Goal: Information Seeking & Learning: Compare options

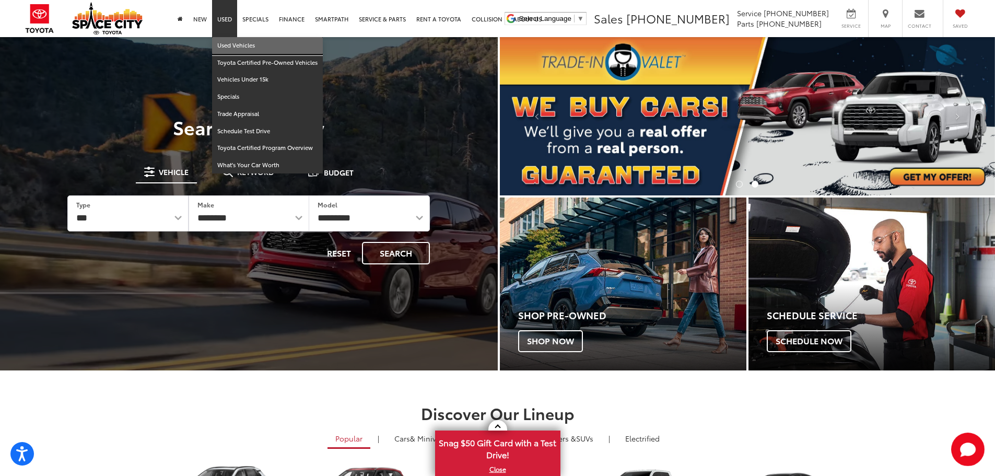
click at [262, 43] on link "Used Vehicles" at bounding box center [267, 45] width 111 height 17
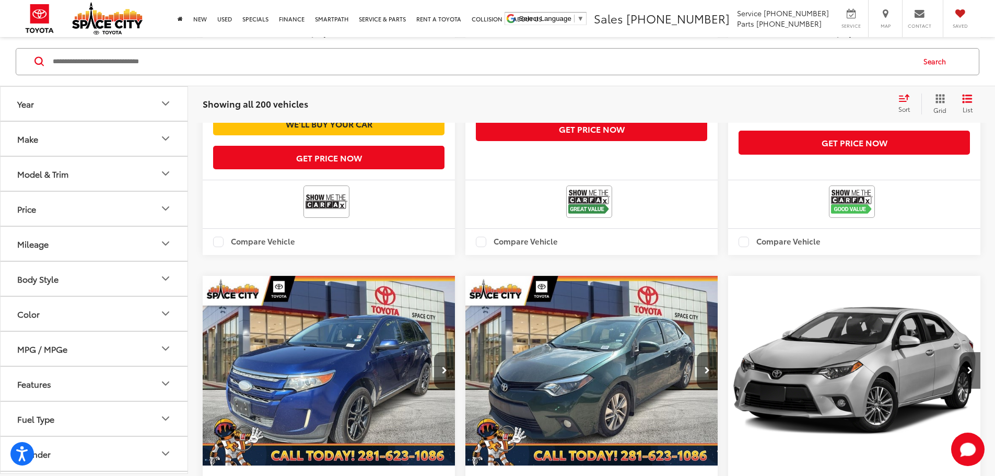
scroll to position [1880, 0]
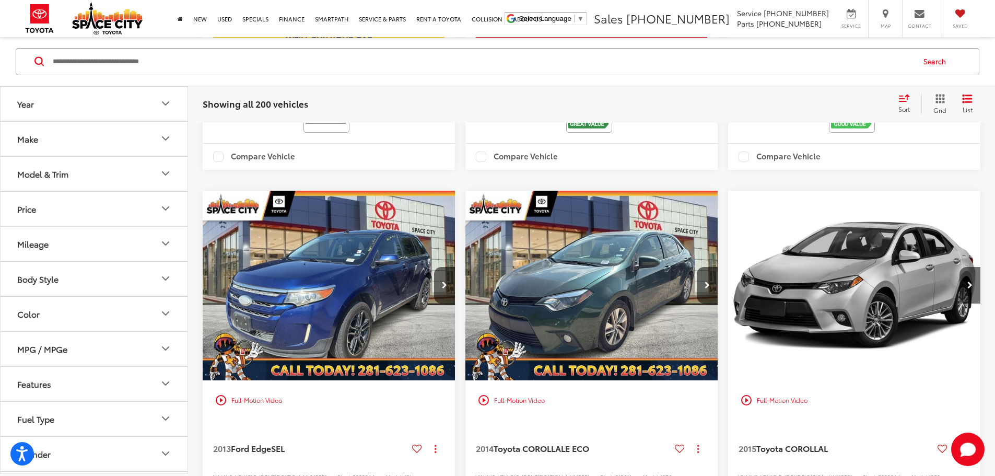
drag, startPoint x: 783, startPoint y: 140, endPoint x: 776, endPoint y: 142, distance: 7.5
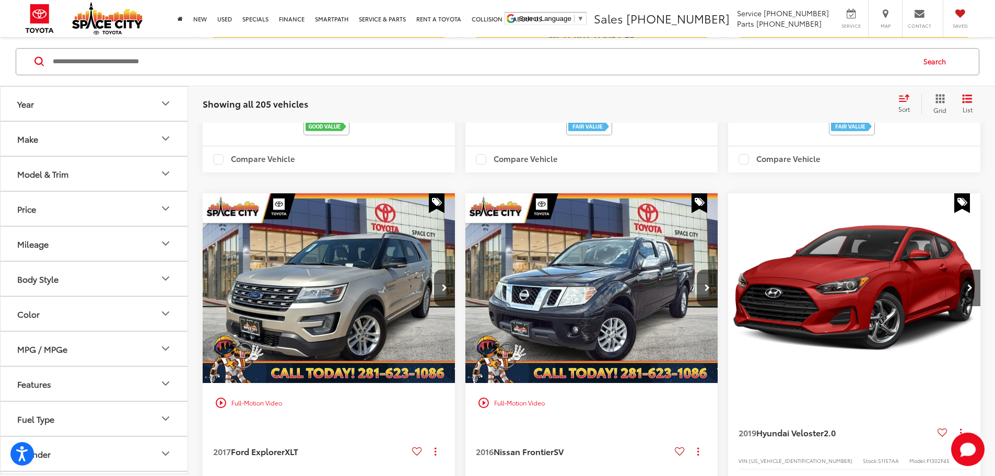
scroll to position [1876, 0]
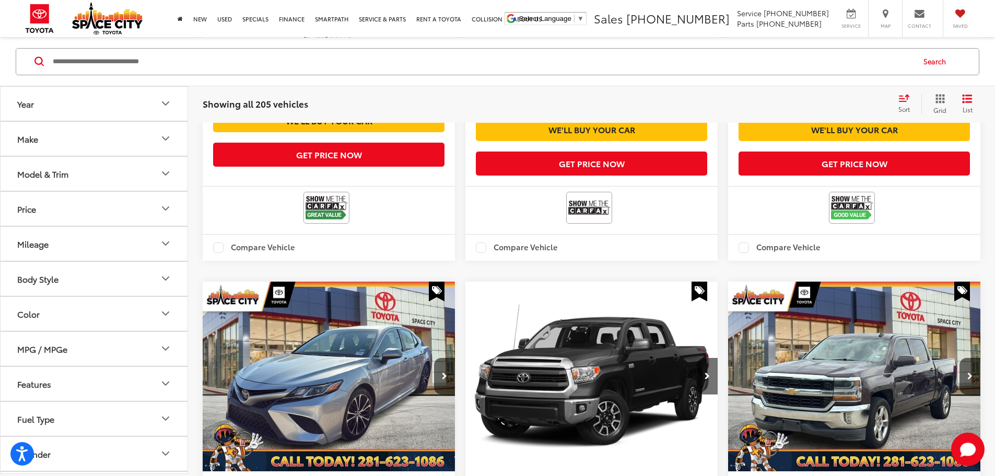
scroll to position [1771, 0]
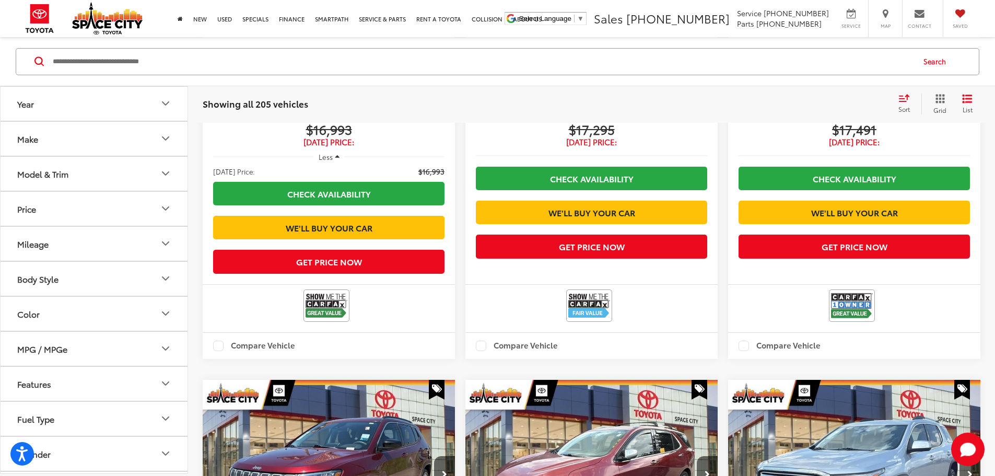
scroll to position [1894, 0]
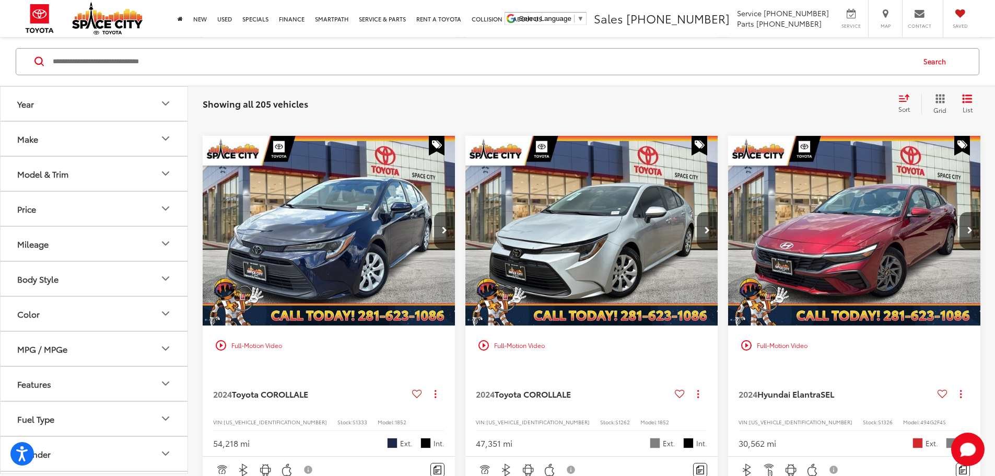
scroll to position [1667, 0]
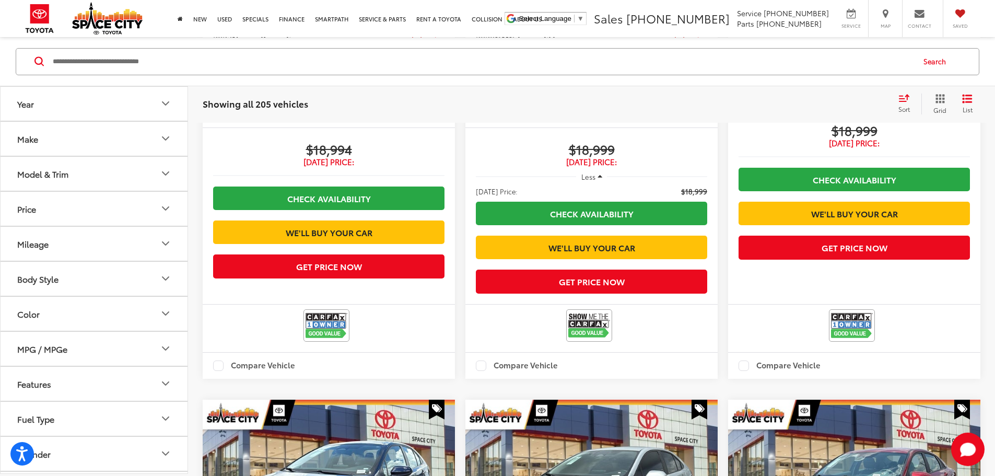
drag, startPoint x: 37, startPoint y: 149, endPoint x: 34, endPoint y: 154, distance: 5.4
click at [33, 156] on button "Model & Trim" at bounding box center [95, 173] width 188 height 34
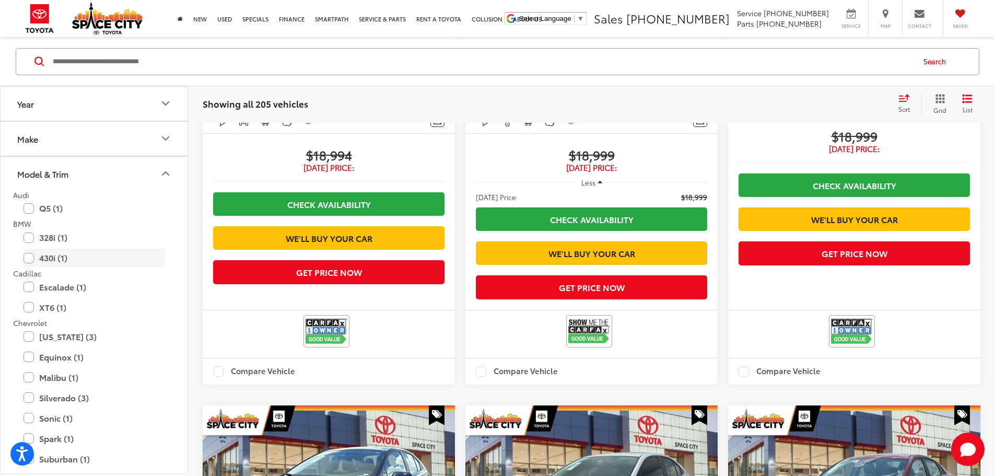
scroll to position [1353, 0]
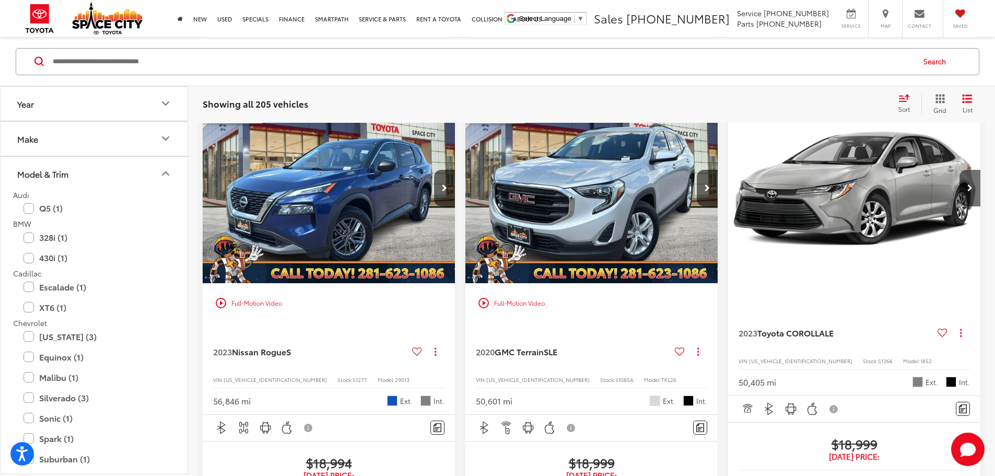
click at [85, 129] on button "Make" at bounding box center [95, 138] width 188 height 34
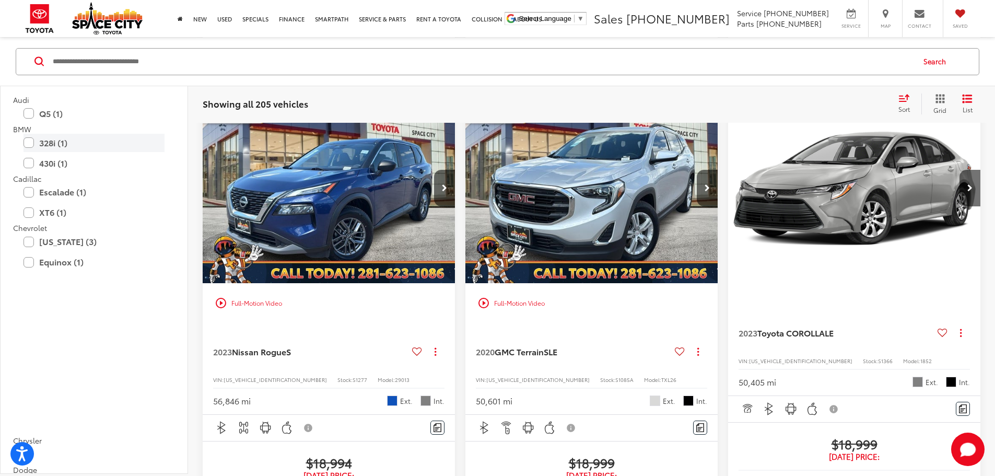
scroll to position [418, 0]
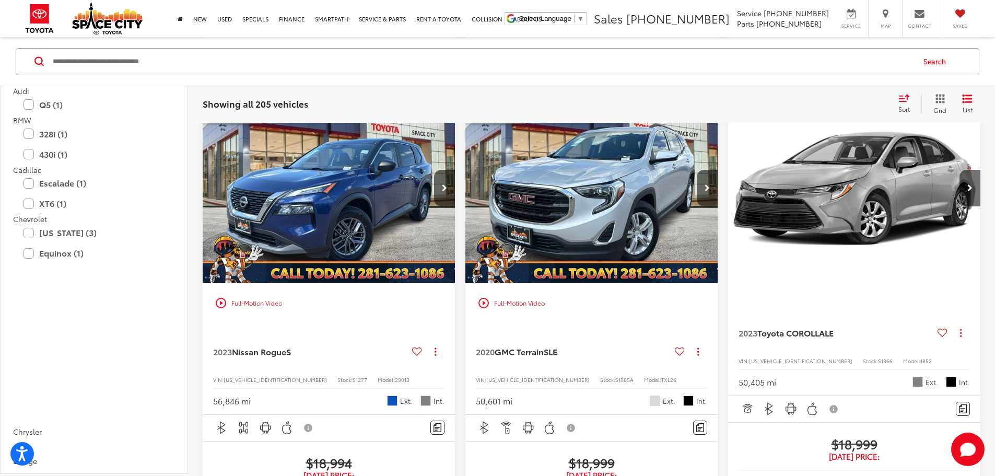
click at [94, 17] on img at bounding box center [94, 17] width 0 height 0
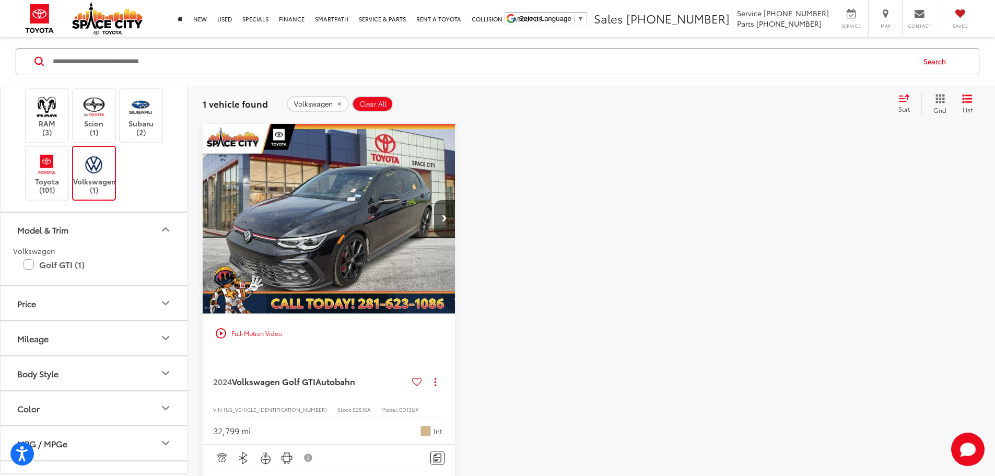
scroll to position [313, 0]
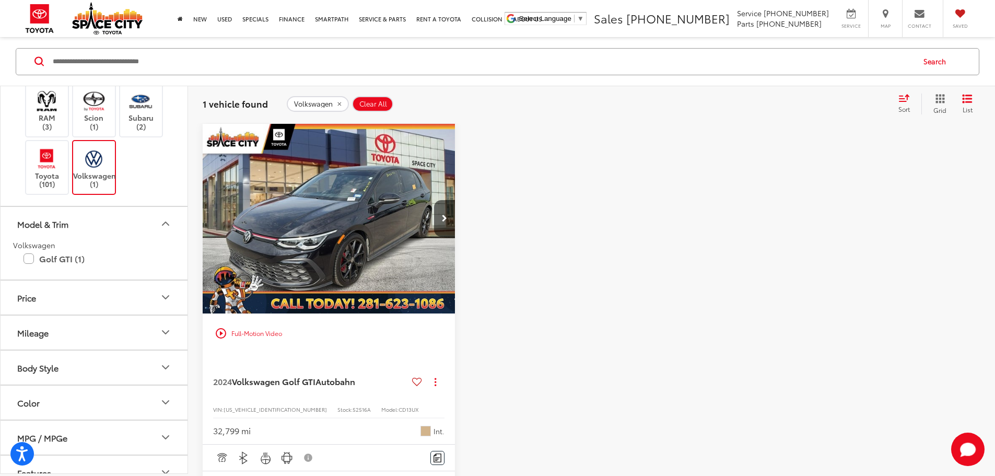
click at [104, 171] on img at bounding box center [93, 158] width 29 height 25
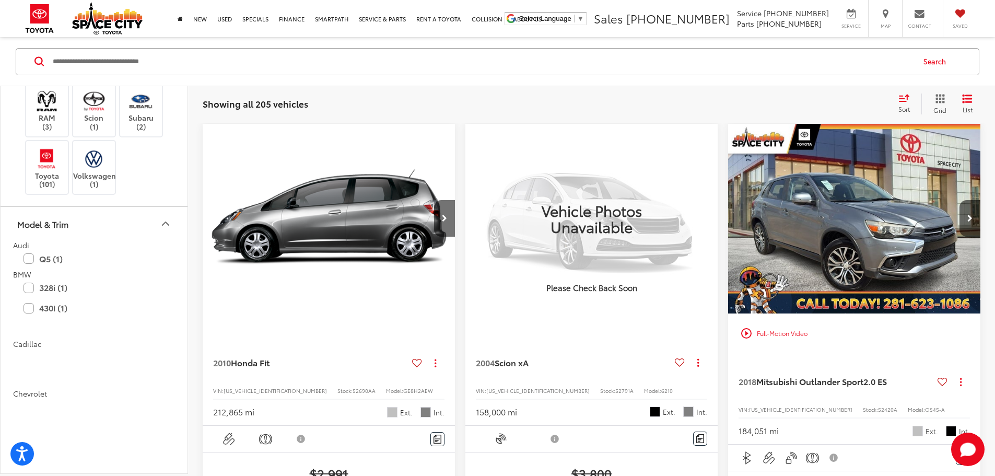
click at [49, 32] on label "Mazda (1)" at bounding box center [47, 23] width 42 height 18
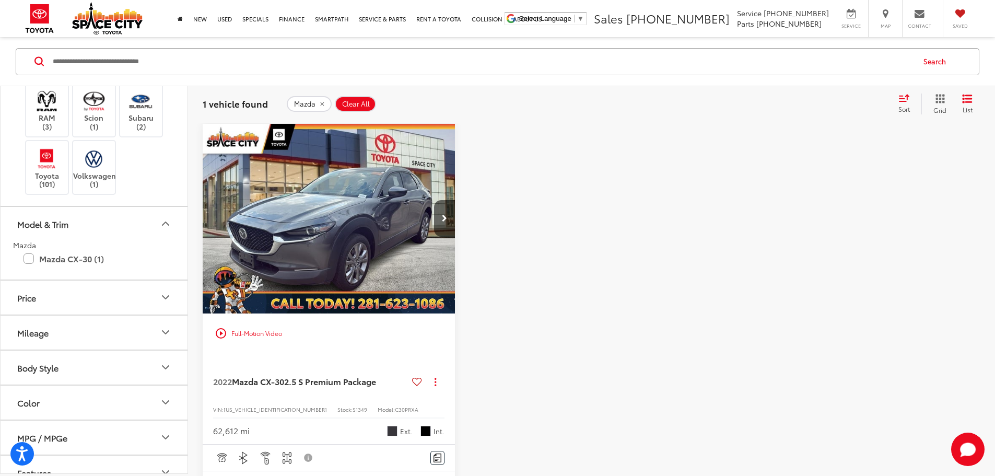
drag, startPoint x: 57, startPoint y: 168, endPoint x: 51, endPoint y: 170, distance: 6.6
click at [55, 32] on label "Mazda (1)" at bounding box center [47, 23] width 42 height 18
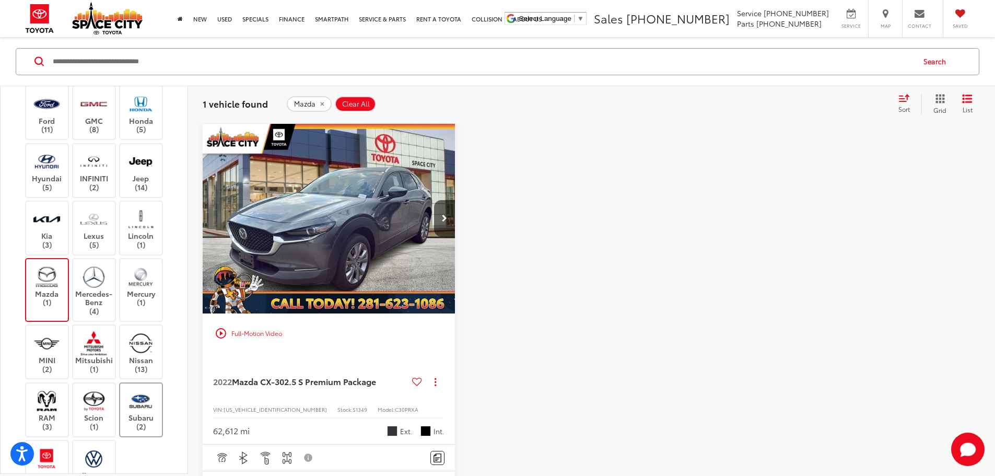
scroll to position [104, 0]
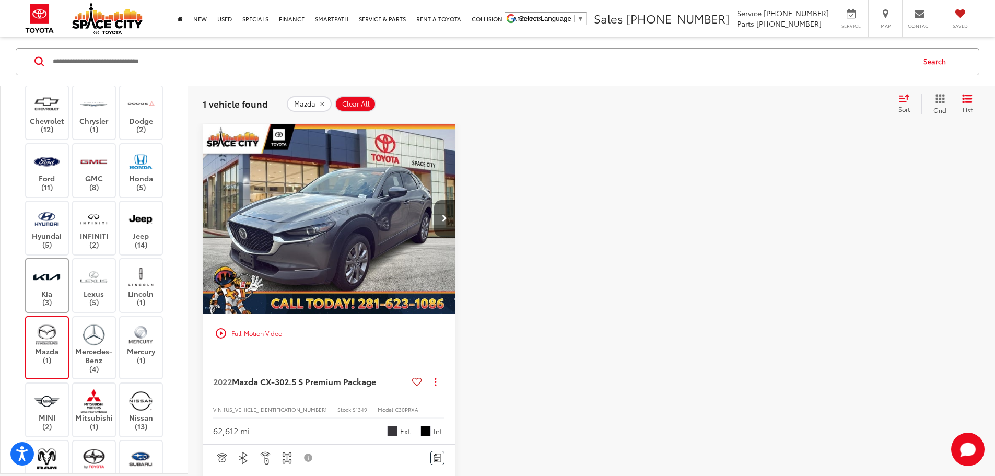
click at [57, 289] on img at bounding box center [46, 276] width 29 height 25
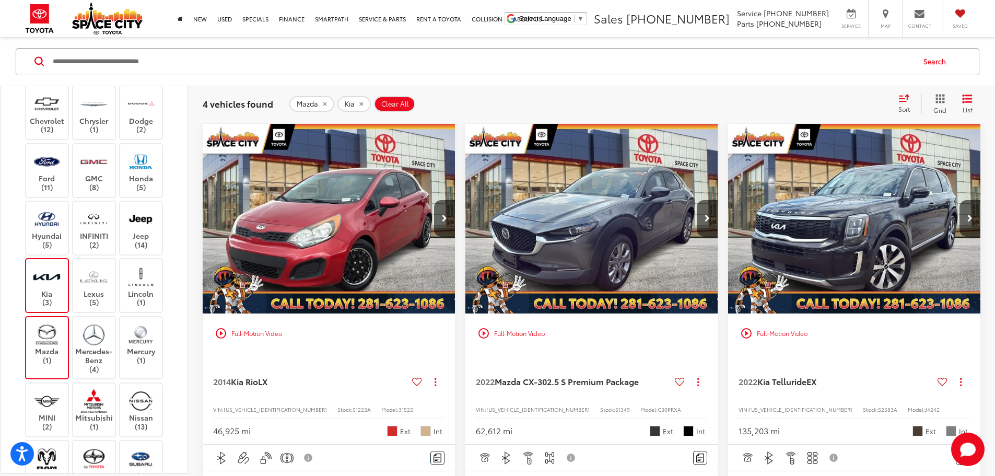
click at [49, 346] on img at bounding box center [46, 334] width 29 height 25
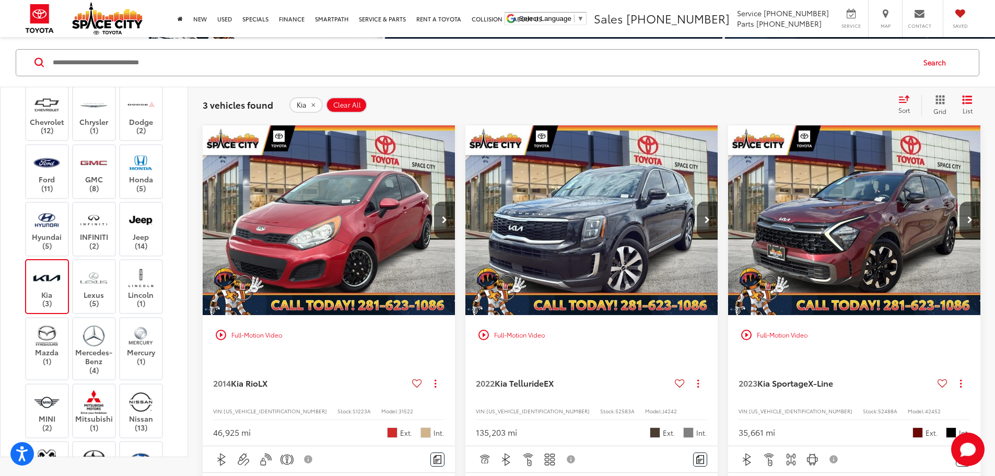
scroll to position [104, 0]
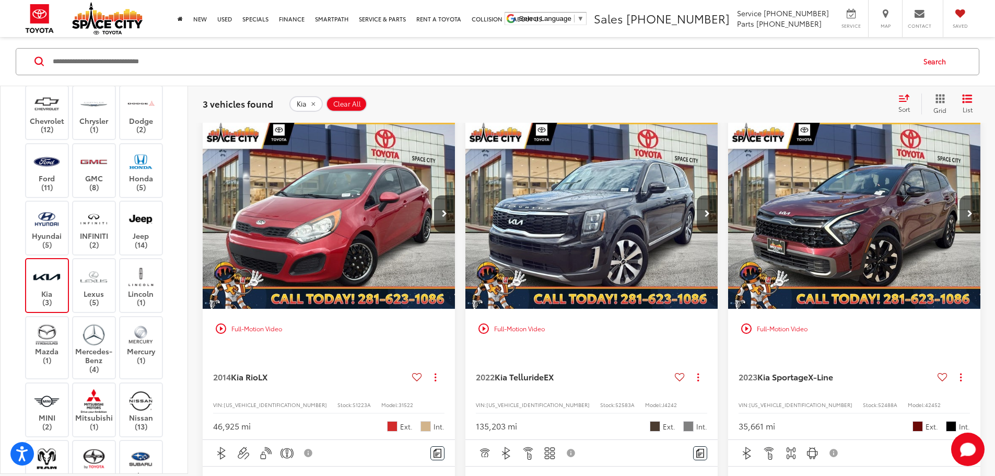
click at [728, 202] on img "2023 Kia Sportage X-Line 0" at bounding box center [855, 214] width 254 height 191
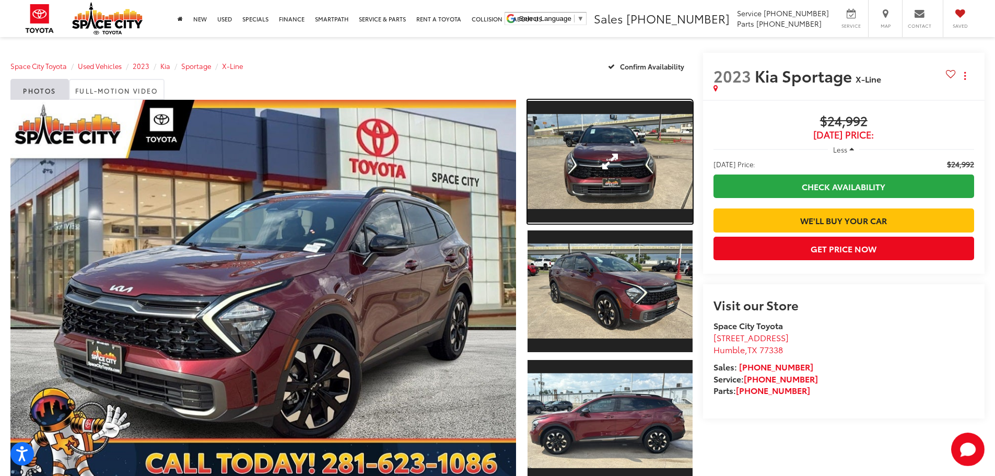
click at [614, 158] on link "Expand Photo 1" at bounding box center [610, 162] width 165 height 124
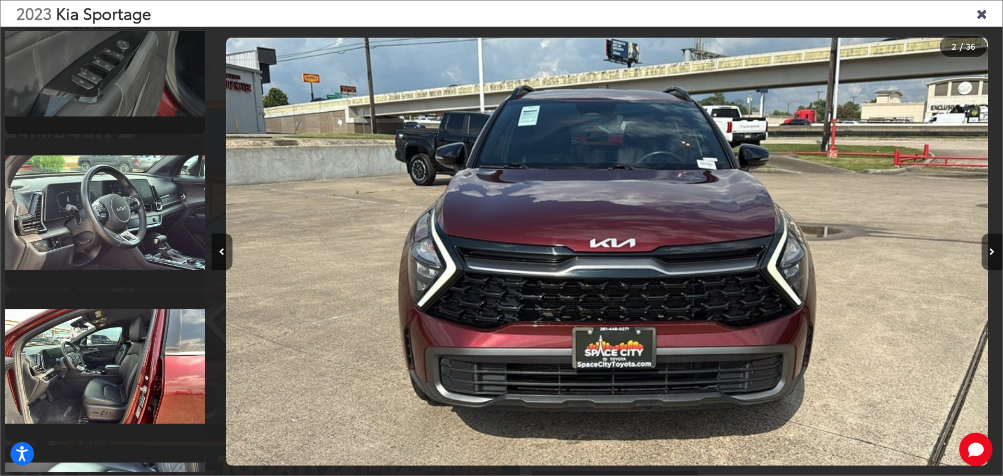
scroll to position [1504, 0]
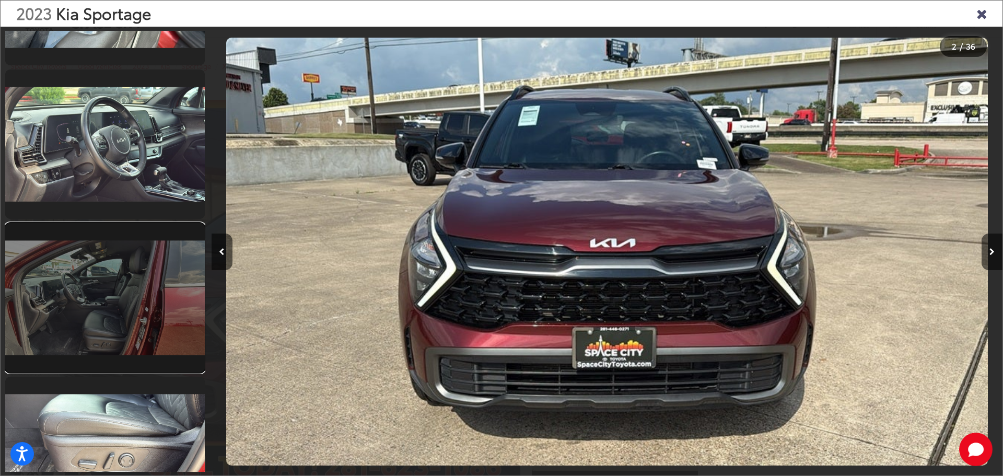
click at [63, 297] on link at bounding box center [105, 297] width 200 height 149
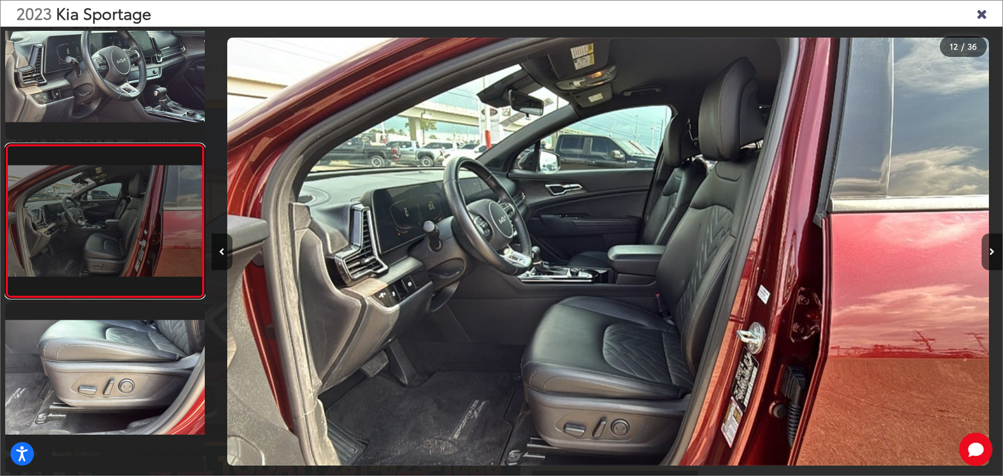
scroll to position [0, 8701]
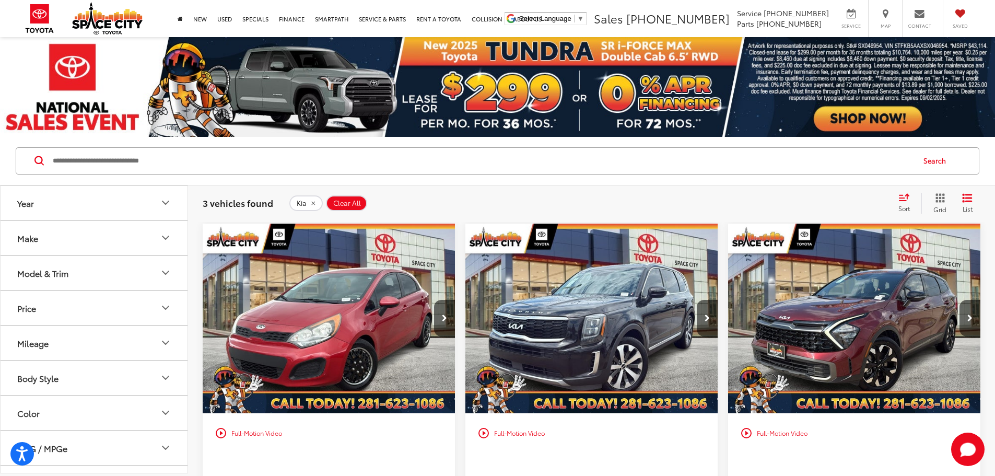
click at [63, 237] on button "Make" at bounding box center [95, 238] width 188 height 34
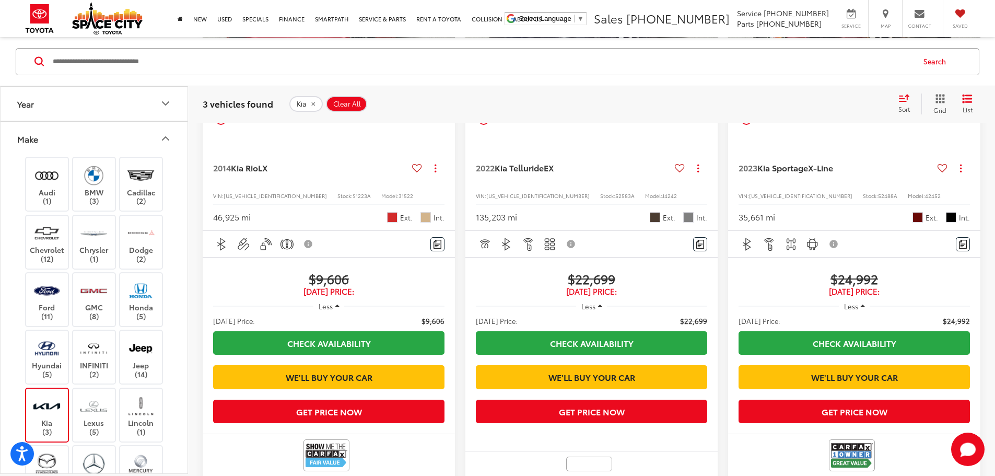
scroll to position [104, 0]
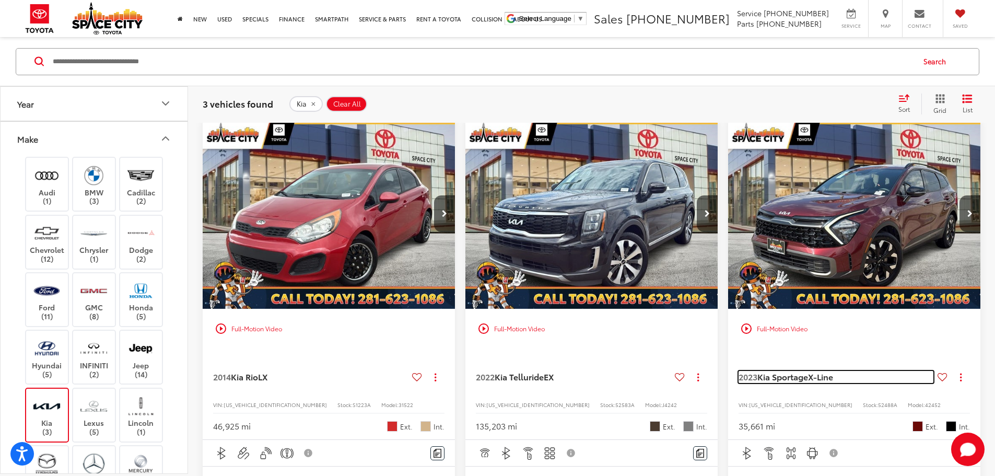
click at [757, 370] on span "Kia Sportage" at bounding box center [782, 376] width 51 height 12
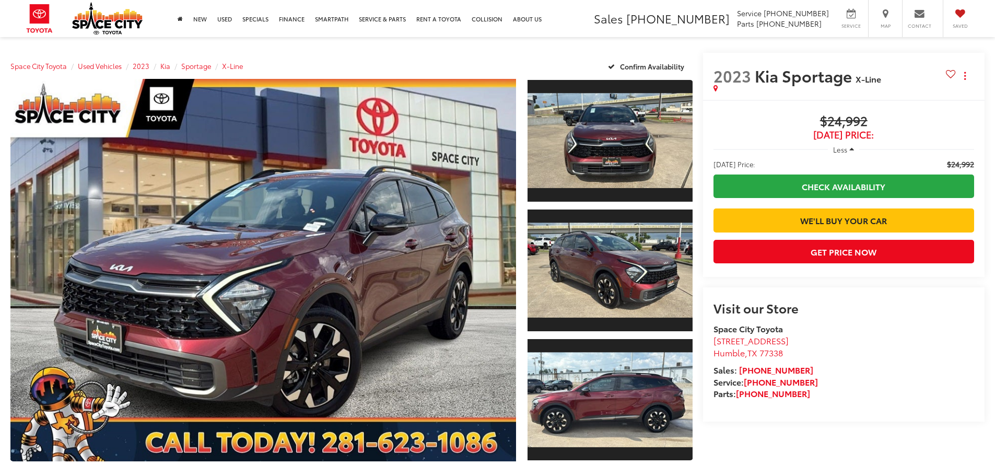
click at [660, 323] on link "Expand Photo 2" at bounding box center [610, 270] width 165 height 124
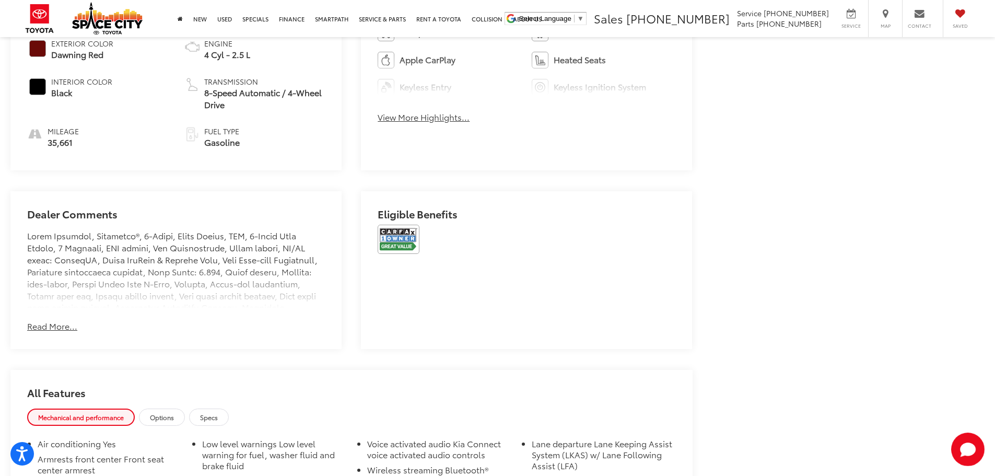
scroll to position [418, 0]
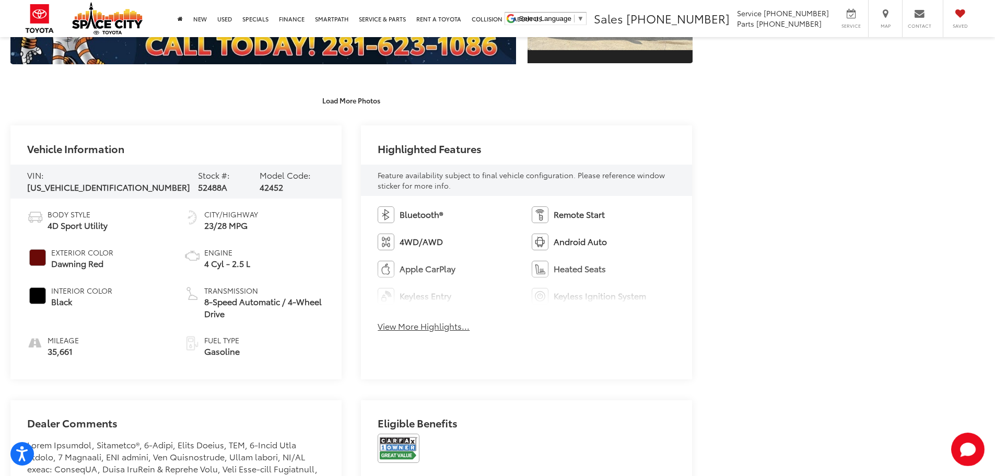
click at [447, 330] on button "View More Highlights..." at bounding box center [424, 326] width 92 height 12
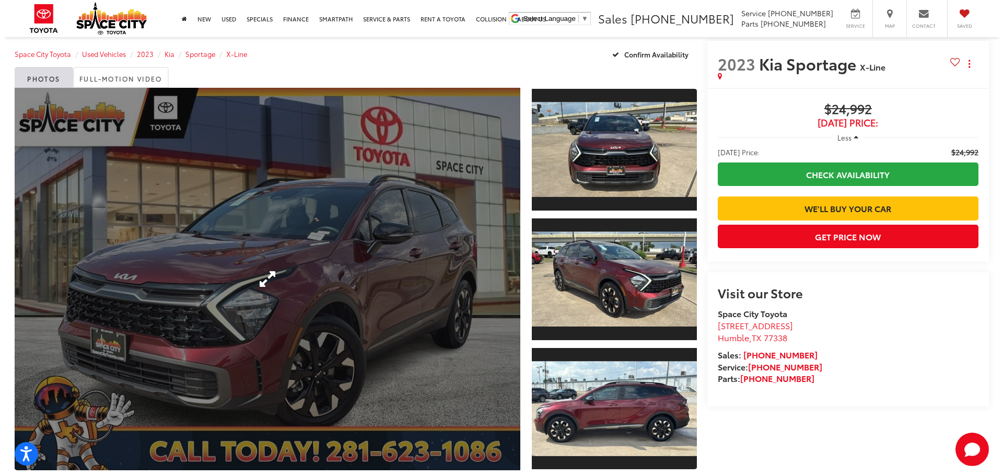
scroll to position [0, 0]
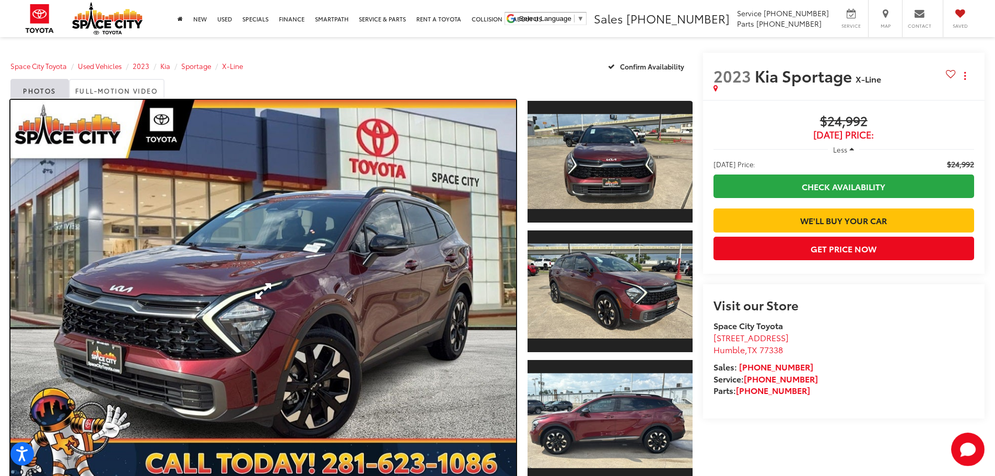
click at [318, 254] on link "Expand Photo 0" at bounding box center [263, 291] width 506 height 382
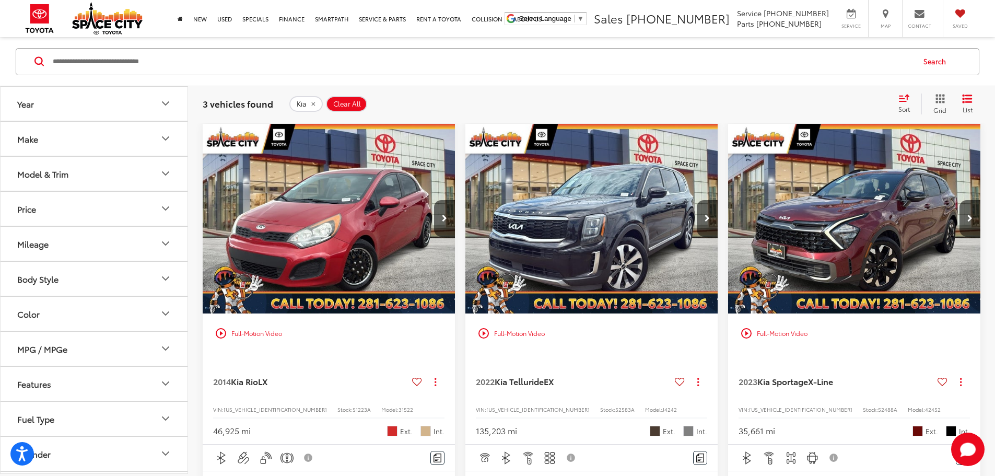
drag, startPoint x: 64, startPoint y: 142, endPoint x: 74, endPoint y: 138, distance: 10.6
click at [74, 138] on button "Make" at bounding box center [95, 138] width 188 height 34
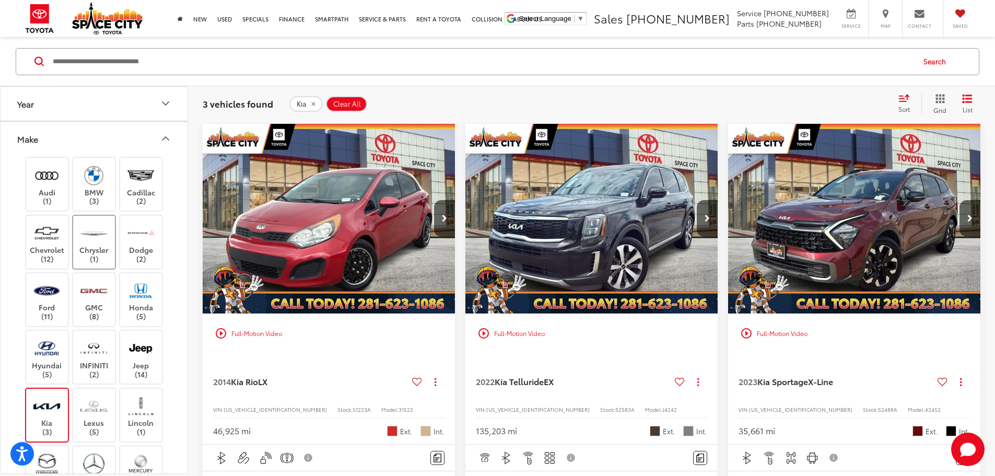
click at [84, 231] on img at bounding box center [93, 232] width 29 height 25
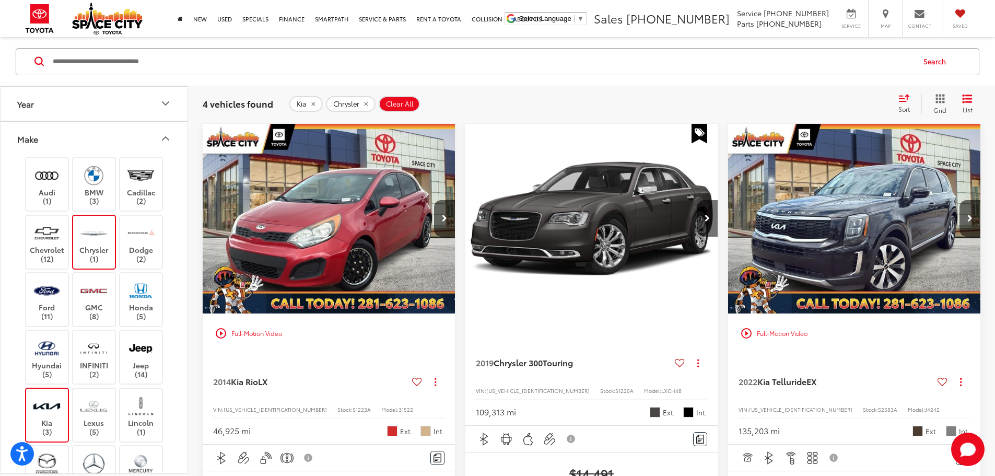
click at [45, 408] on img at bounding box center [46, 405] width 29 height 25
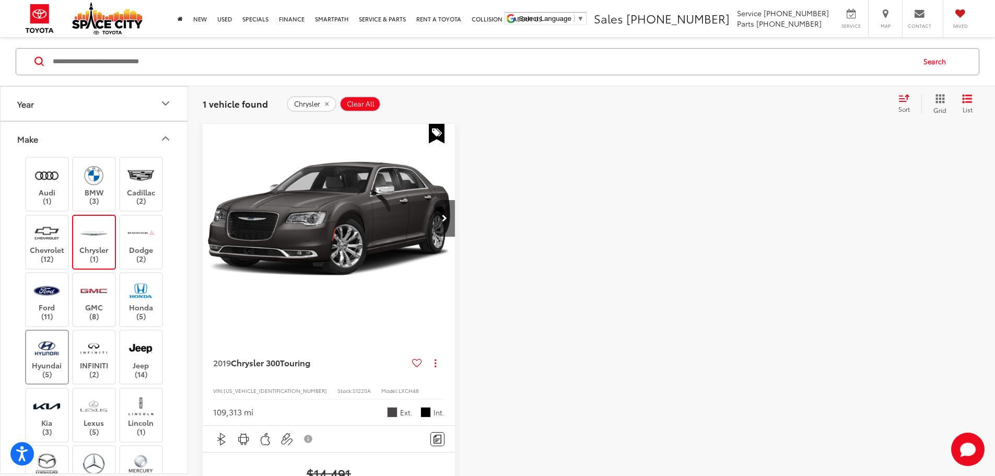
click at [51, 358] on img at bounding box center [46, 348] width 29 height 25
click at [93, 257] on label "Chrysler (1)" at bounding box center [94, 241] width 42 height 42
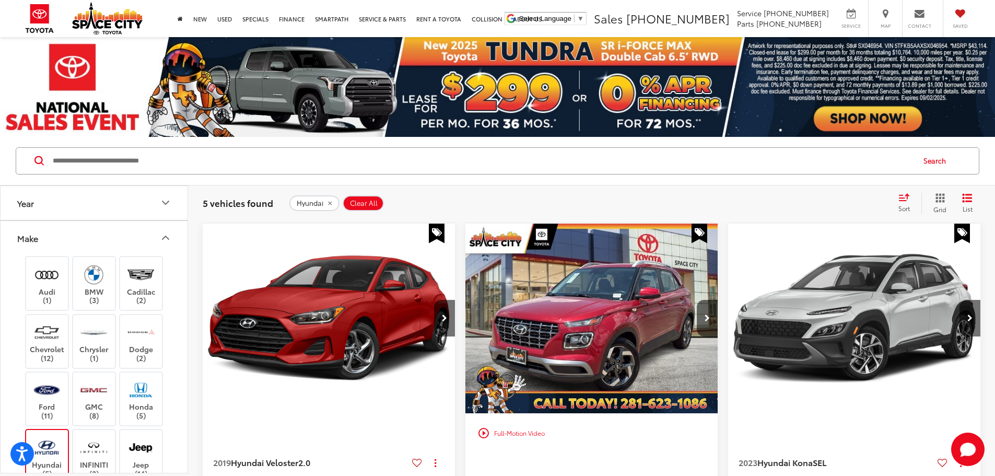
click at [501, 279] on img "2022 Hyundai Venue SEL 0" at bounding box center [592, 319] width 254 height 191
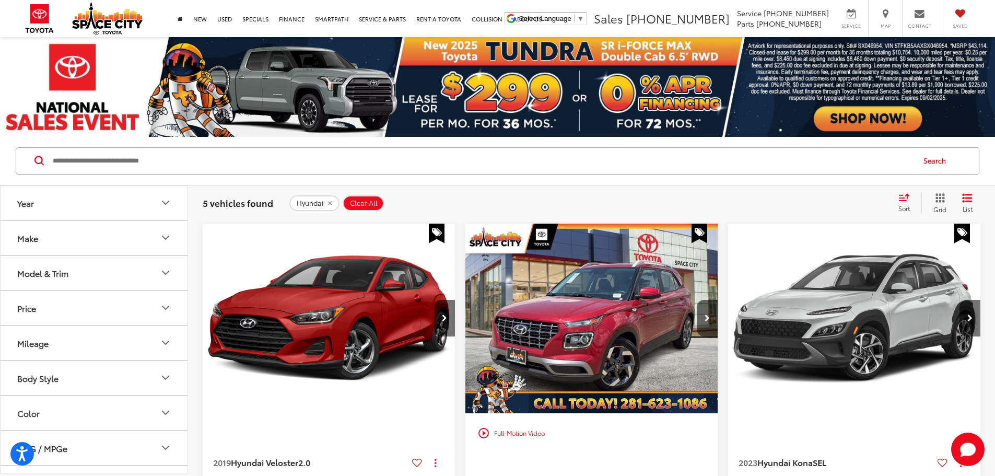
click at [97, 265] on button "Model & Trim" at bounding box center [95, 273] width 188 height 34
click at [129, 235] on button "Make" at bounding box center [95, 238] width 188 height 34
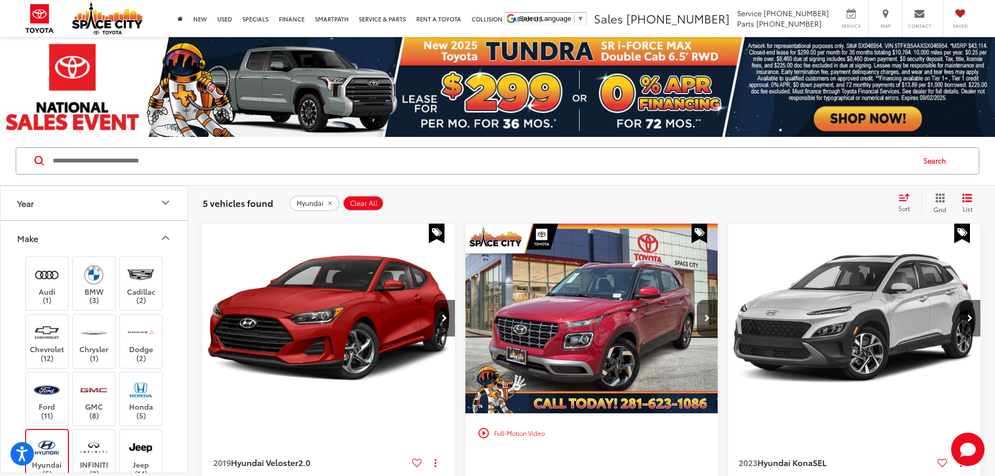
click at [54, 448] on img at bounding box center [46, 447] width 29 height 25
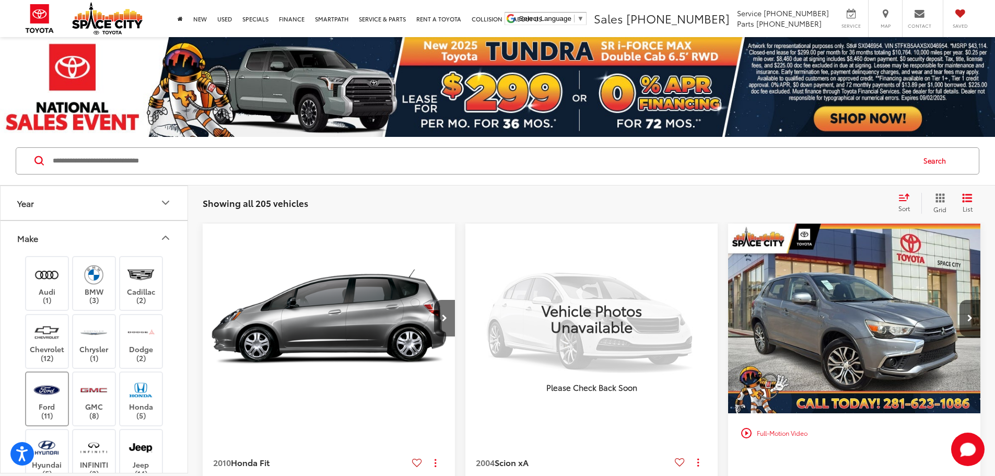
click at [58, 397] on img at bounding box center [46, 390] width 29 height 25
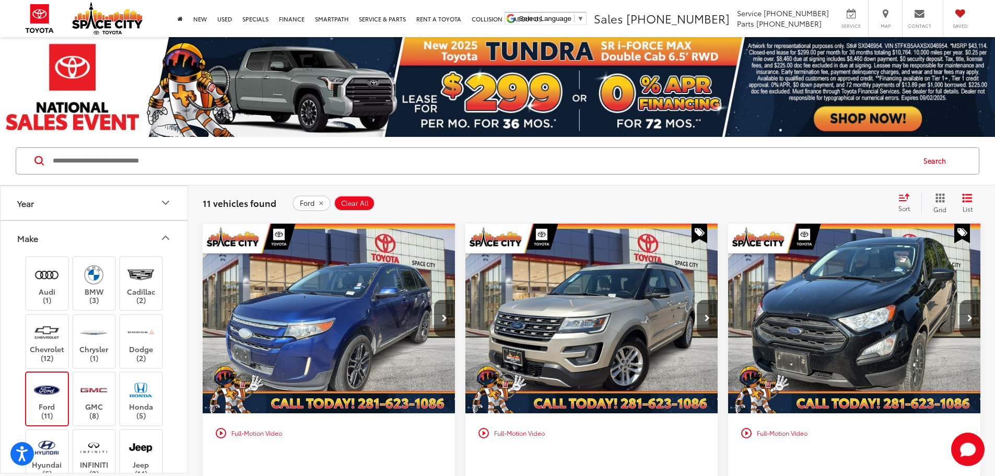
click at [504, 286] on img "2017 Ford Explorer XLT 0" at bounding box center [592, 319] width 254 height 191
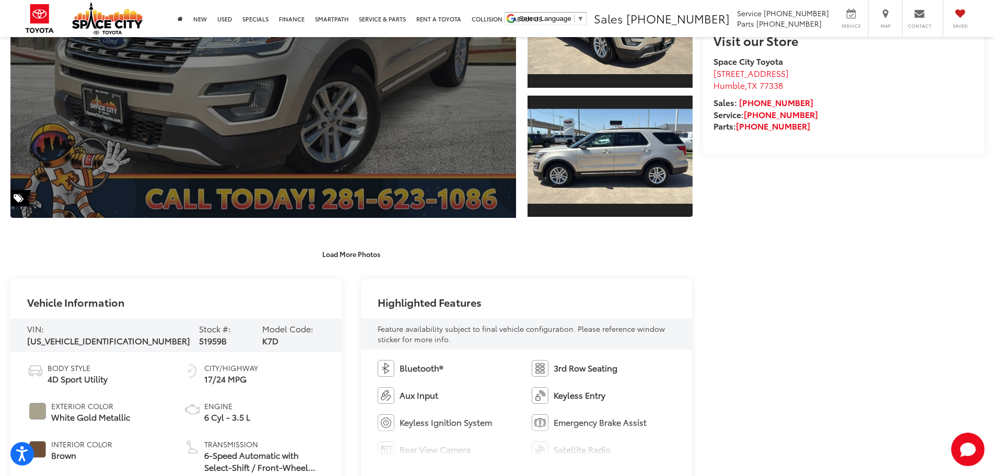
scroll to position [209, 0]
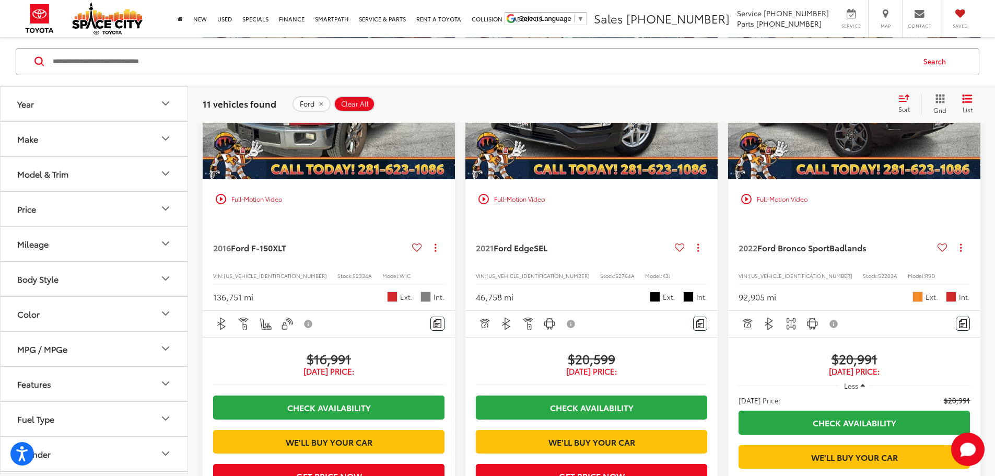
scroll to position [627, 0]
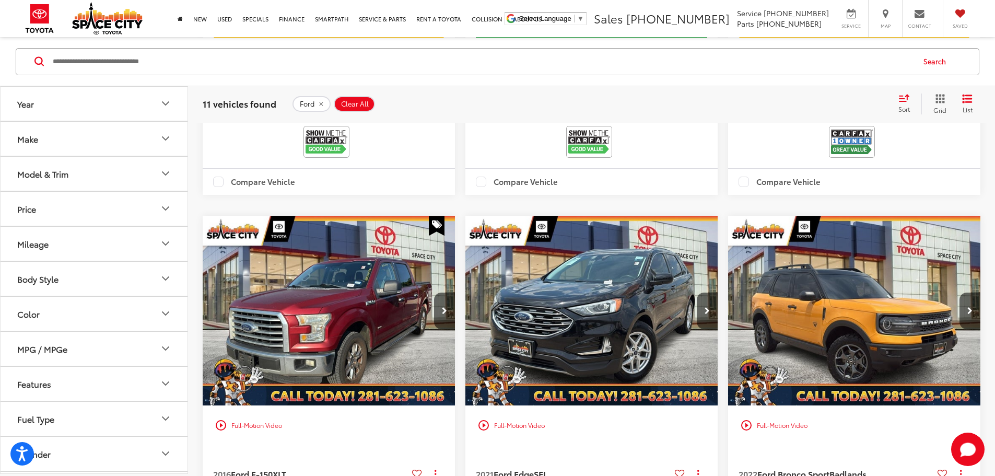
click at [97, 145] on button "Make" at bounding box center [95, 138] width 188 height 34
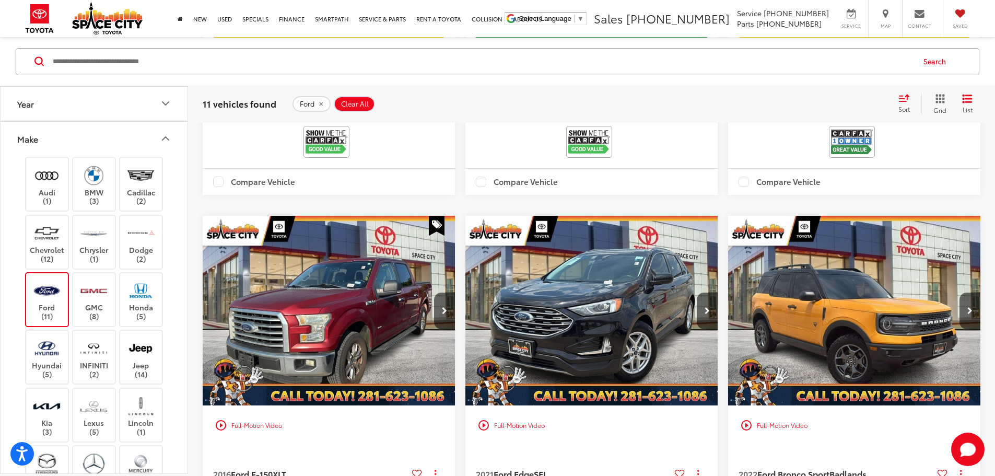
click at [45, 303] on label "Ford (11)" at bounding box center [47, 299] width 42 height 42
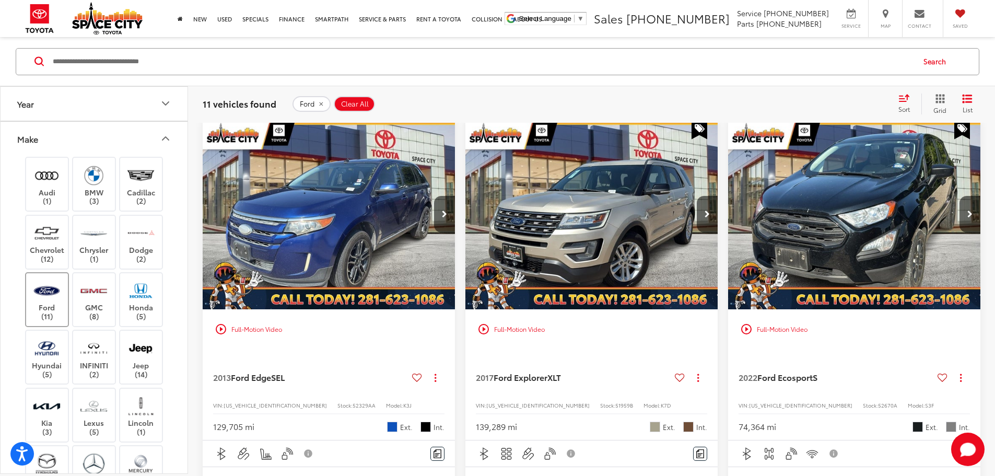
scroll to position [100, 0]
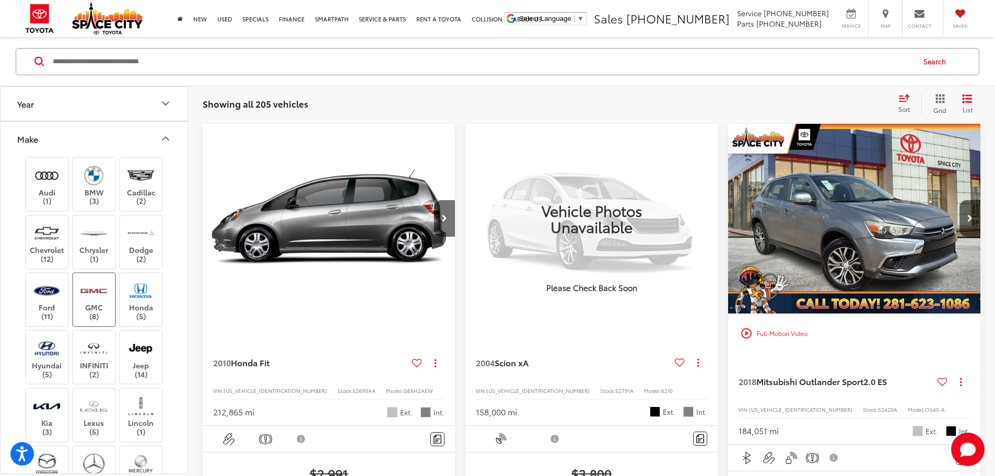
click at [105, 291] on img at bounding box center [93, 290] width 29 height 25
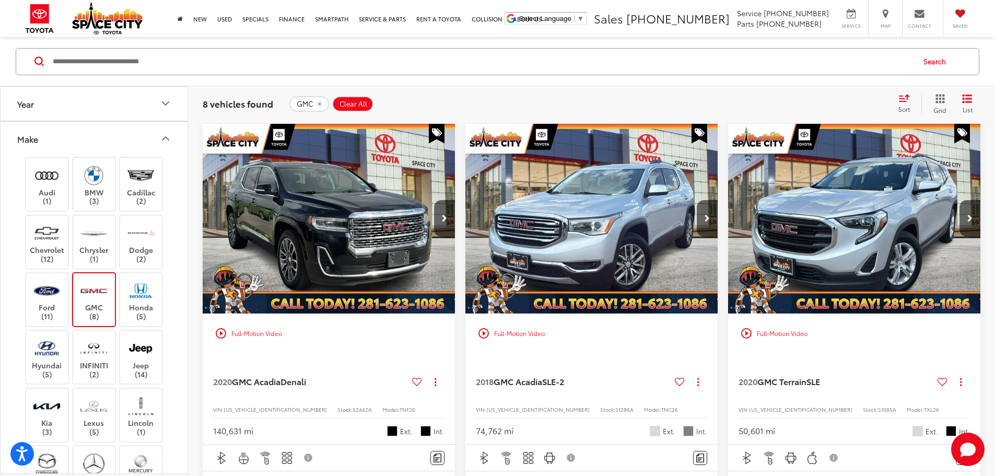
click at [527, 195] on img "2018 GMC Acadia SLE-2 0" at bounding box center [592, 219] width 254 height 191
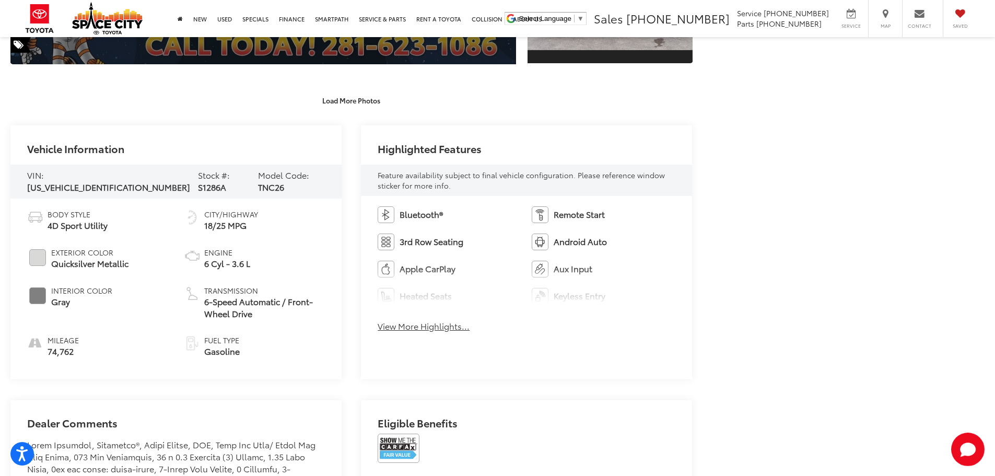
scroll to position [209, 0]
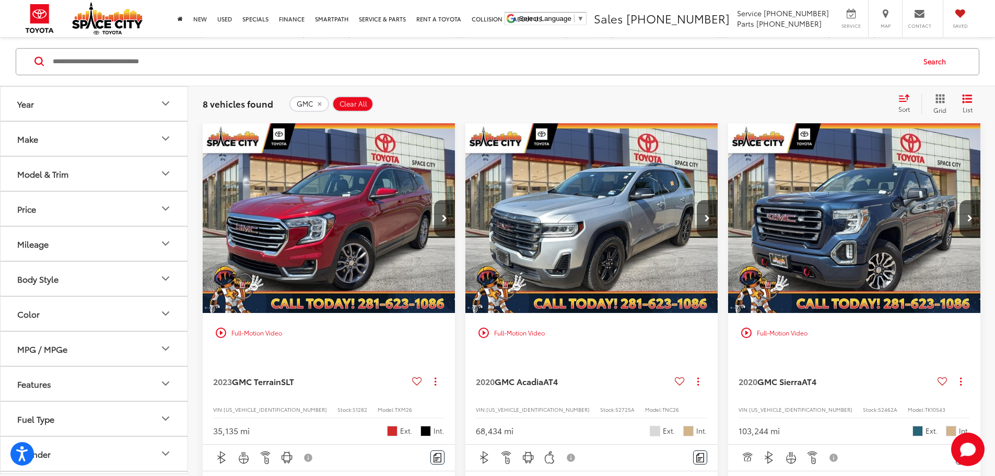
scroll to position [727, 0]
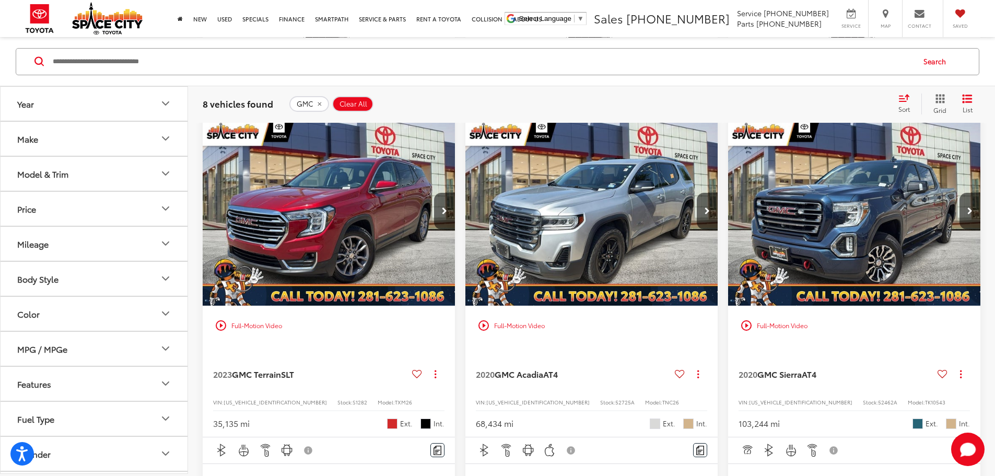
click at [47, 135] on button "Make" at bounding box center [95, 138] width 188 height 34
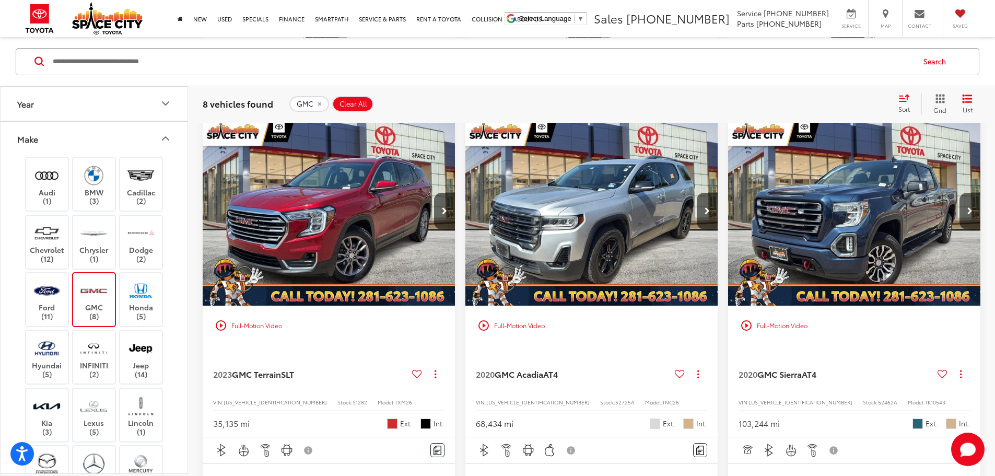
click at [98, 300] on img at bounding box center [93, 290] width 29 height 25
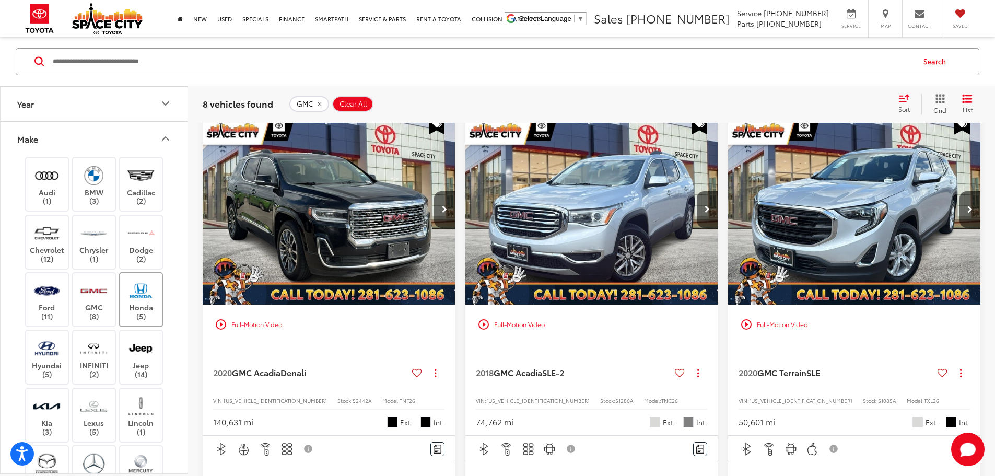
click at [140, 308] on label "Honda (5)" at bounding box center [141, 299] width 42 height 42
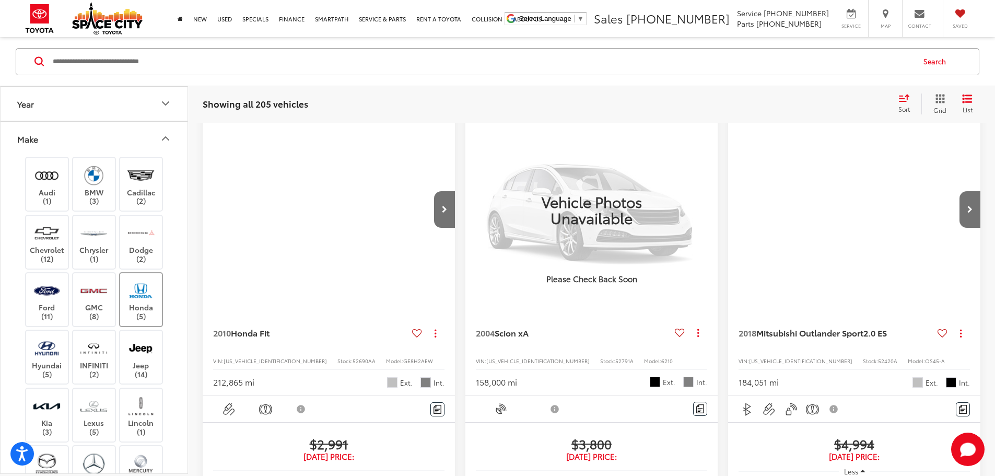
scroll to position [100, 0]
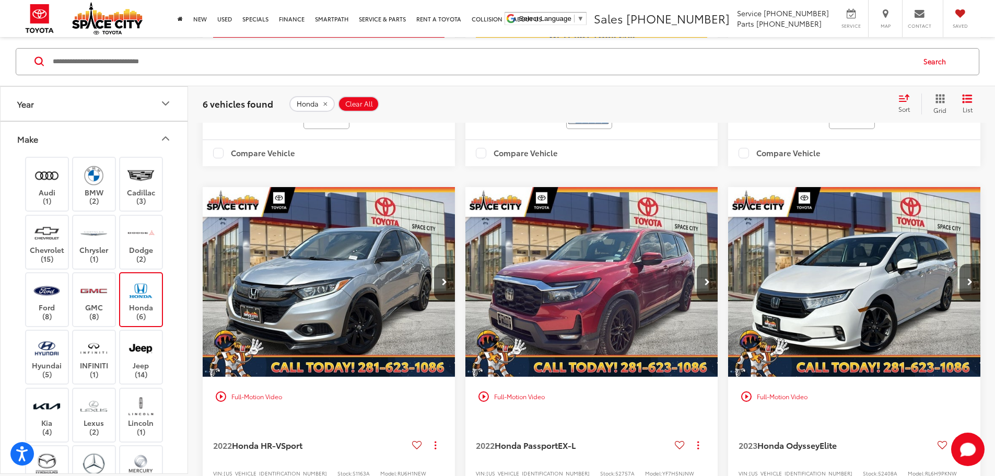
scroll to position [622, 0]
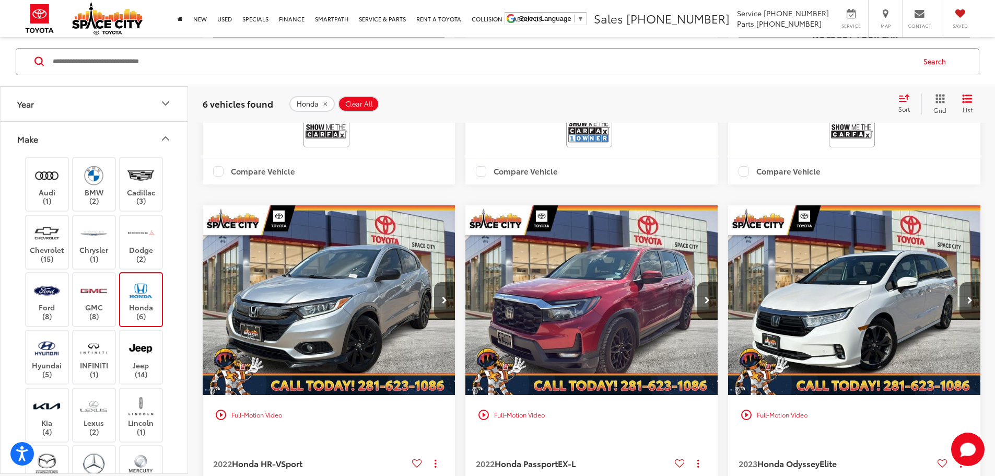
click at [139, 295] on img at bounding box center [140, 290] width 29 height 25
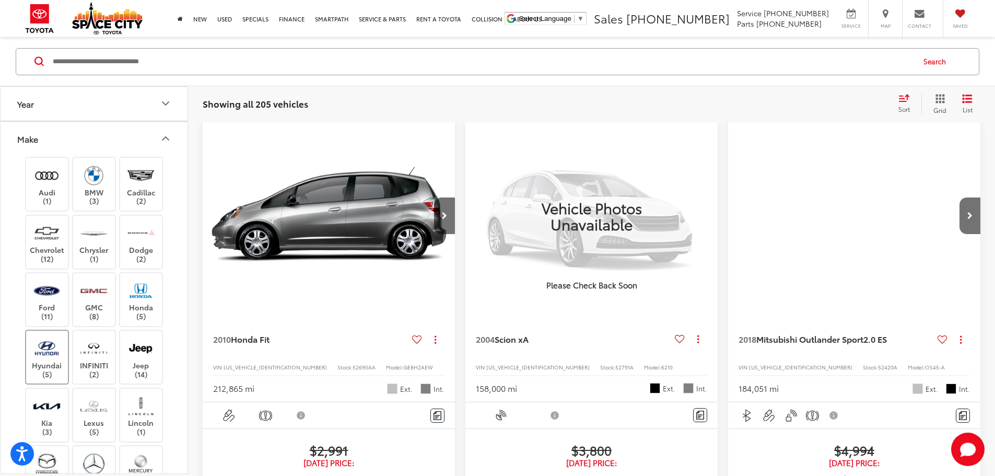
scroll to position [100, 0]
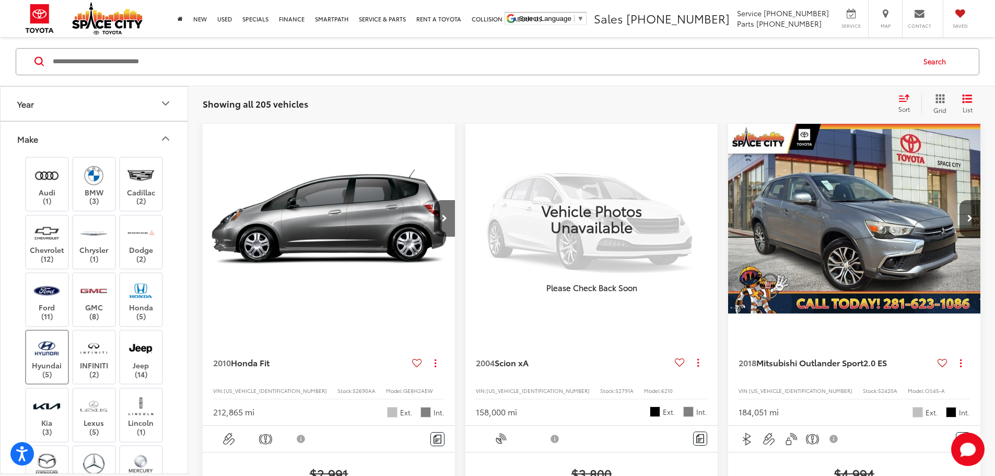
click at [58, 353] on img at bounding box center [46, 348] width 29 height 25
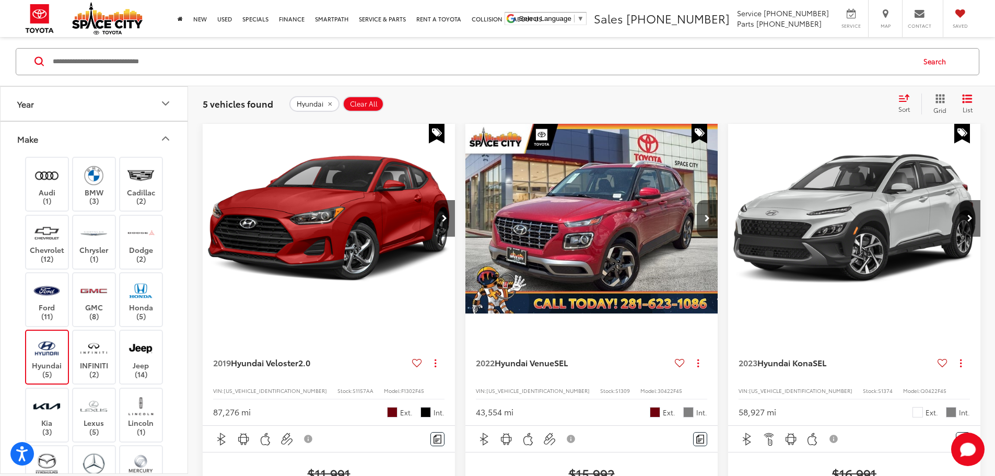
click at [53, 355] on img at bounding box center [46, 348] width 29 height 25
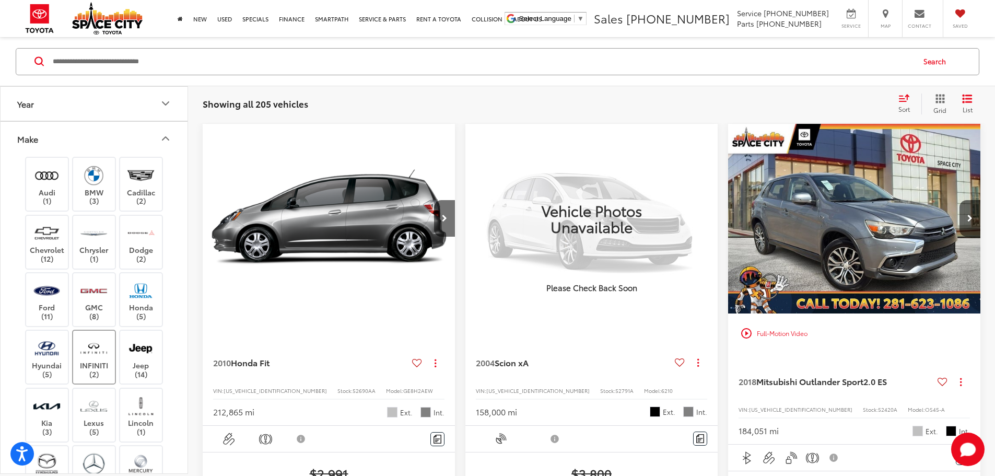
click at [89, 358] on img at bounding box center [93, 348] width 29 height 25
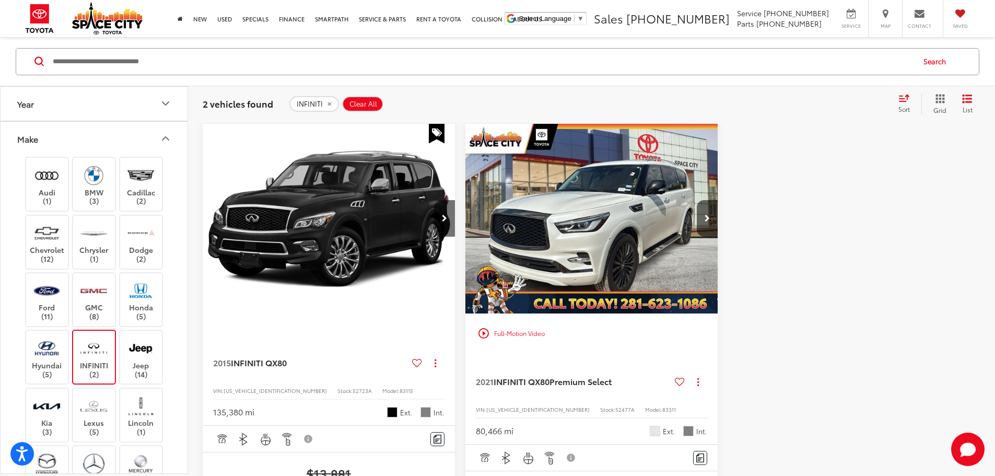
click at [89, 358] on img at bounding box center [93, 348] width 29 height 25
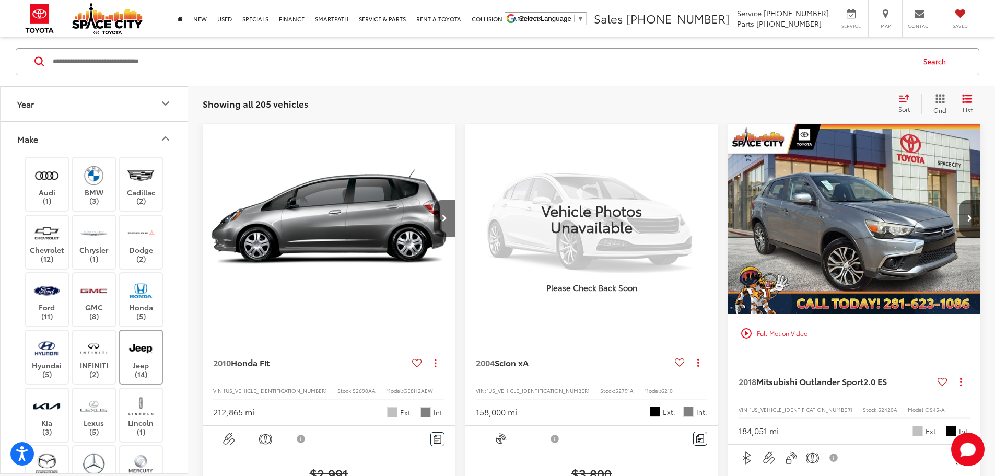
click at [152, 347] on img at bounding box center [140, 348] width 29 height 25
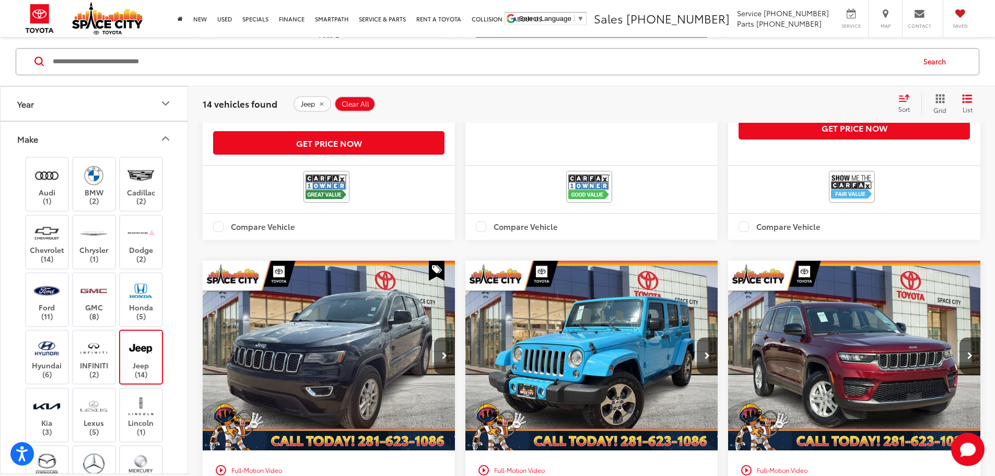
scroll to position [622, 0]
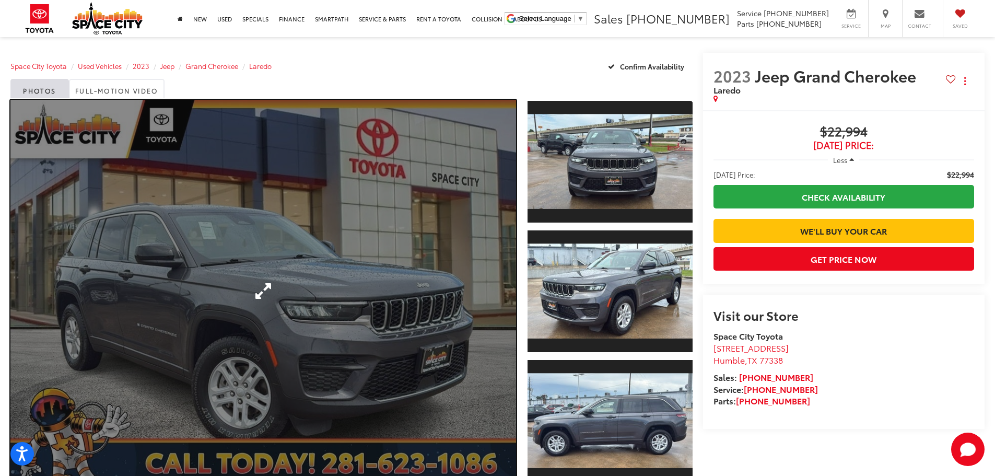
click at [453, 279] on link "Expand Photo 0" at bounding box center [263, 291] width 506 height 382
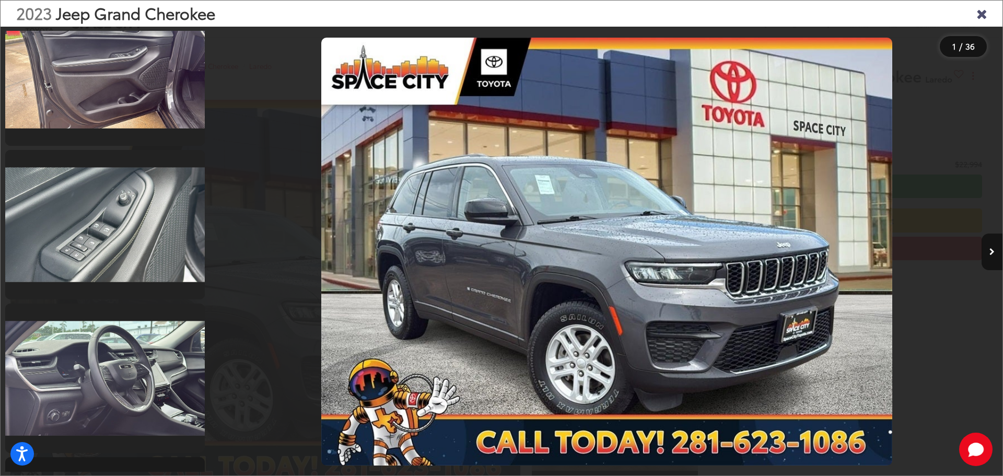
scroll to position [1462, 0]
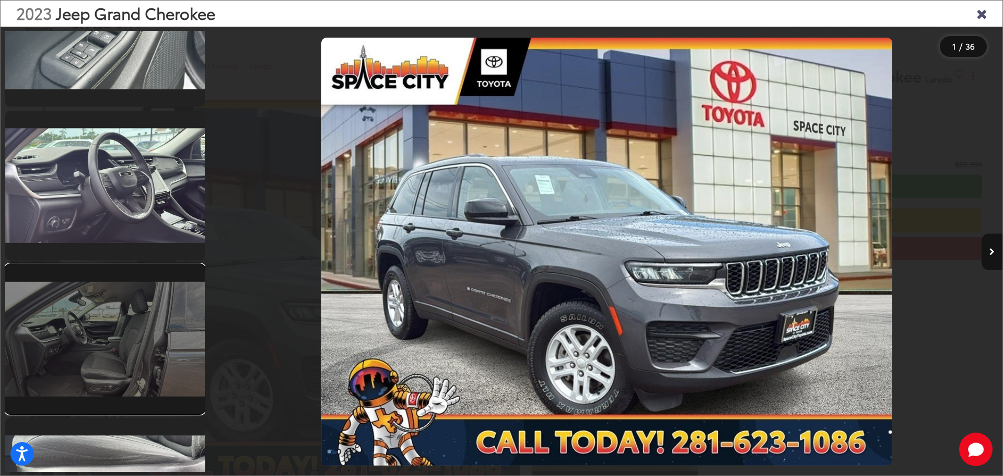
click at [127, 285] on link at bounding box center [105, 338] width 200 height 149
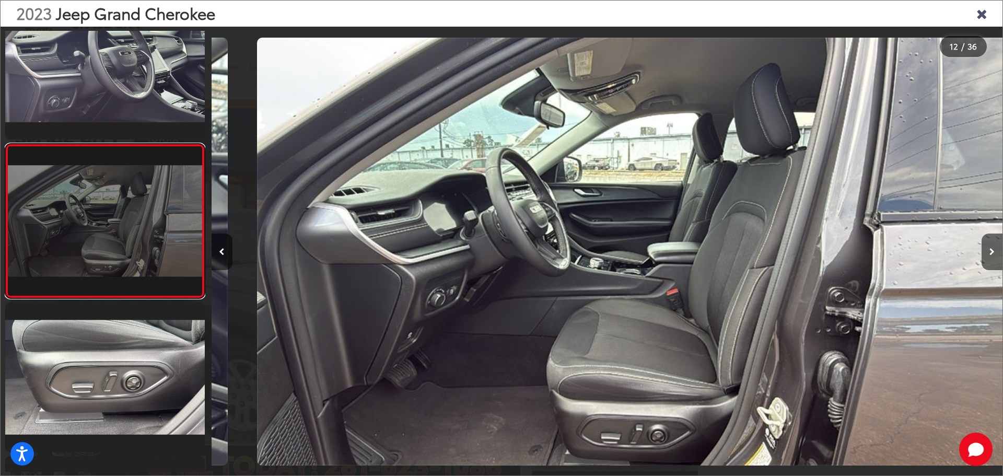
scroll to position [0, 8701]
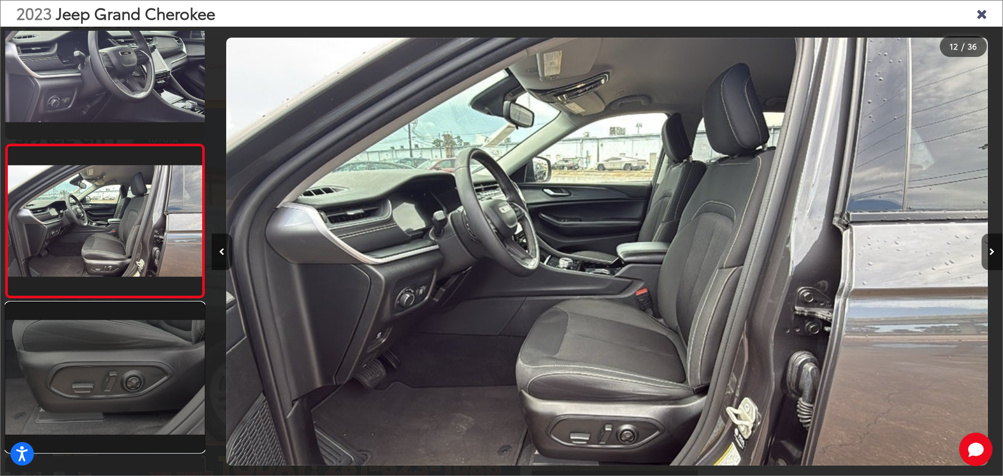
click at [132, 355] on link at bounding box center [105, 376] width 200 height 149
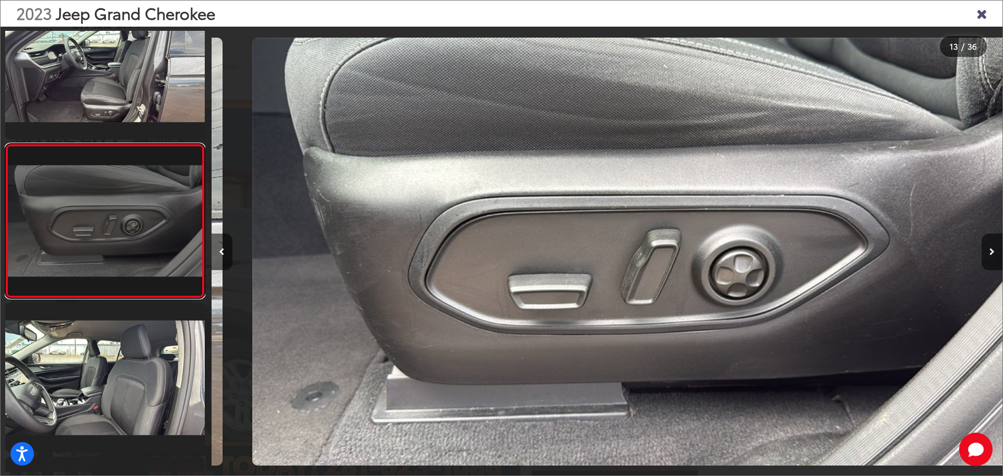
scroll to position [0, 9492]
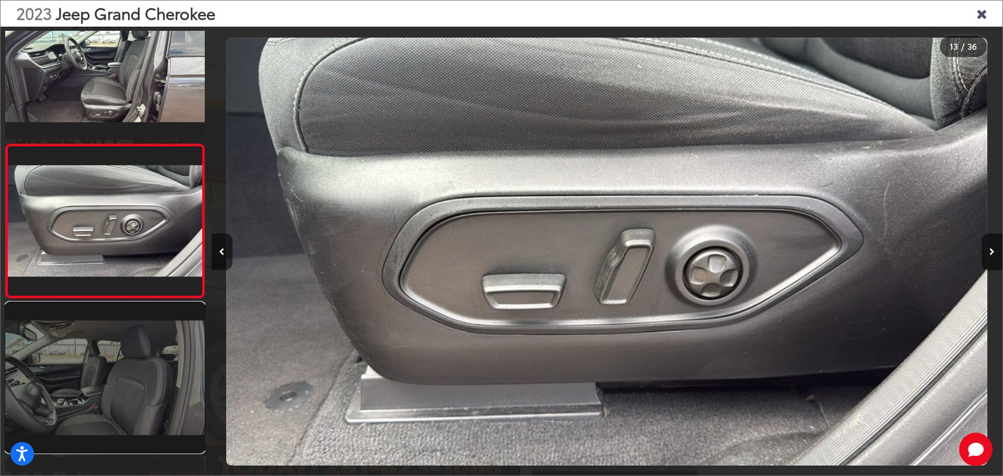
click at [100, 350] on link at bounding box center [105, 376] width 200 height 149
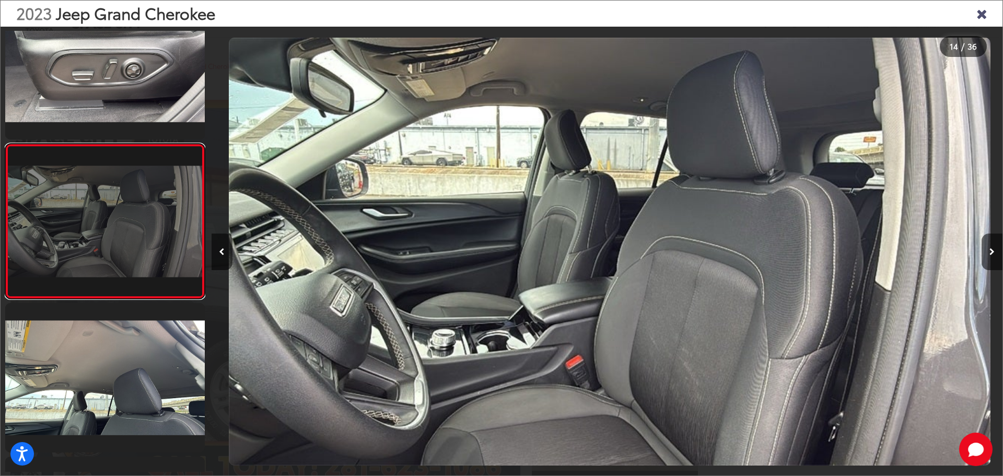
scroll to position [0, 10283]
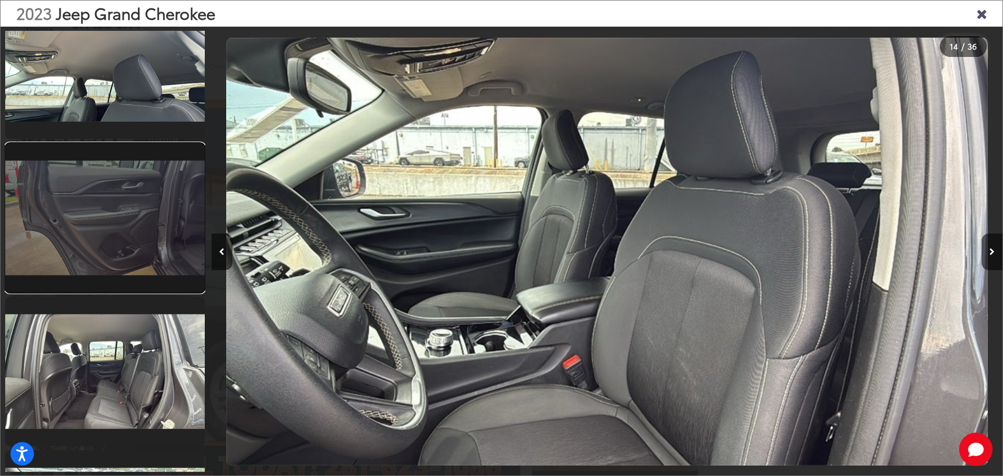
click at [82, 250] on link at bounding box center [105, 217] width 200 height 149
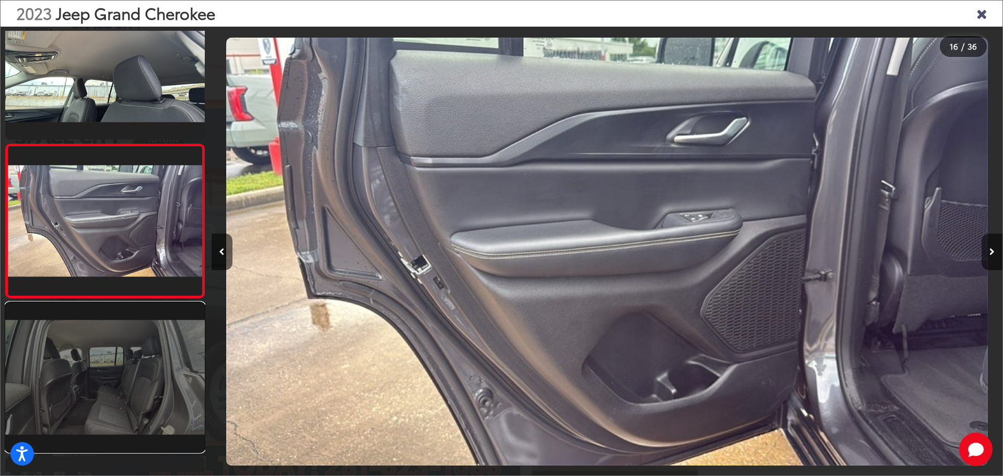
click at [100, 345] on link at bounding box center [105, 376] width 200 height 149
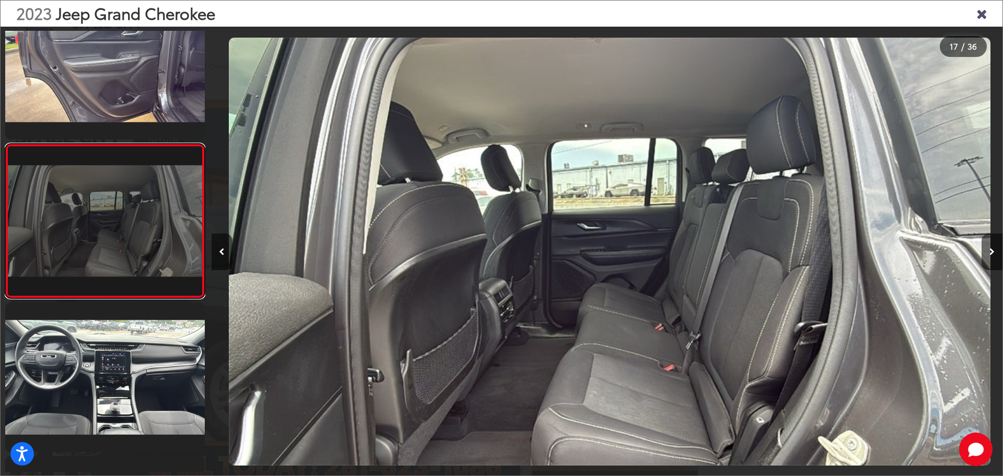
scroll to position [0, 12656]
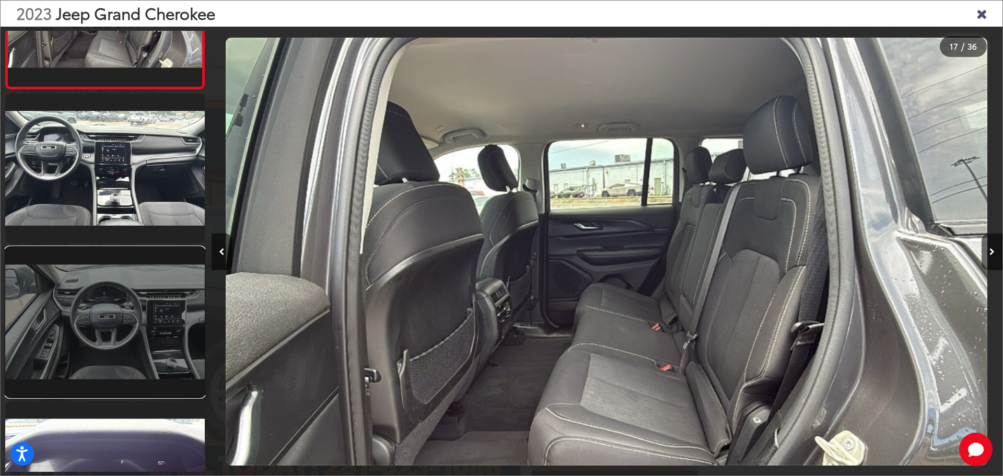
click at [114, 334] on link at bounding box center [105, 321] width 200 height 149
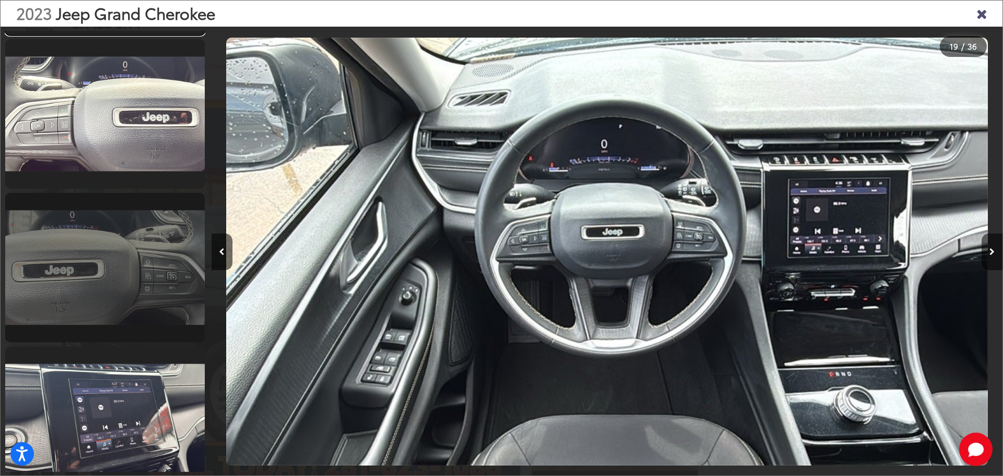
scroll to position [3071, 0]
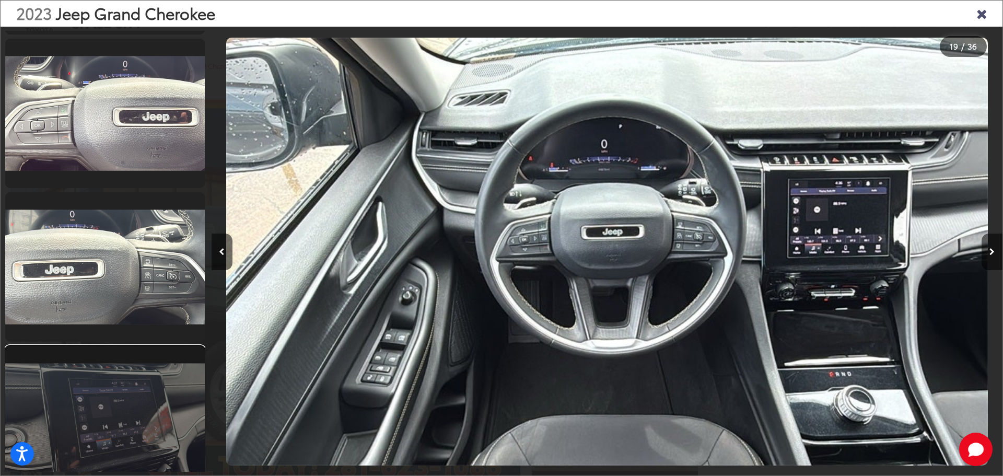
click at [106, 400] on link at bounding box center [105, 420] width 200 height 149
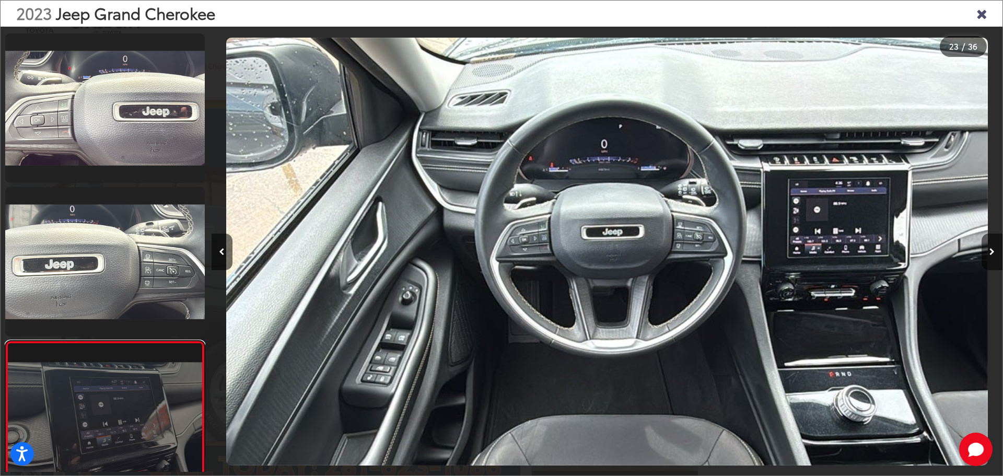
scroll to position [0, 0]
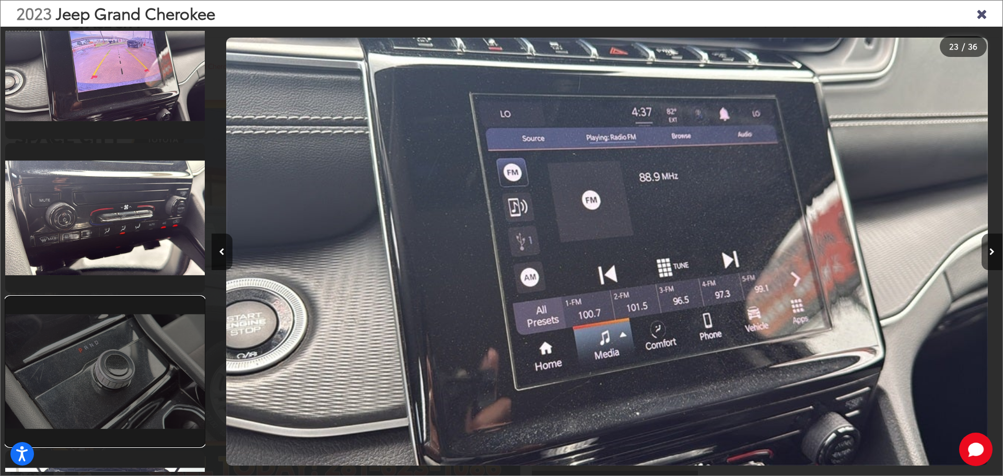
click at [116, 339] on link at bounding box center [105, 371] width 200 height 149
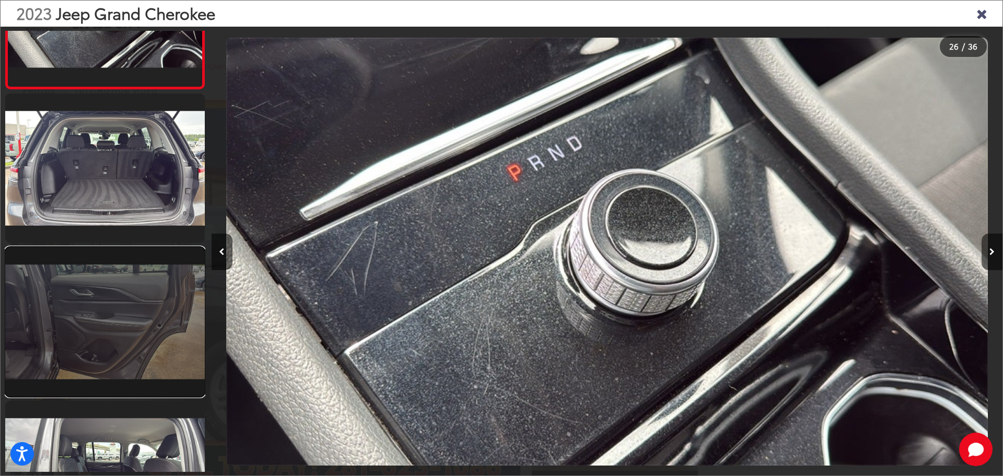
click at [103, 345] on link at bounding box center [105, 321] width 200 height 149
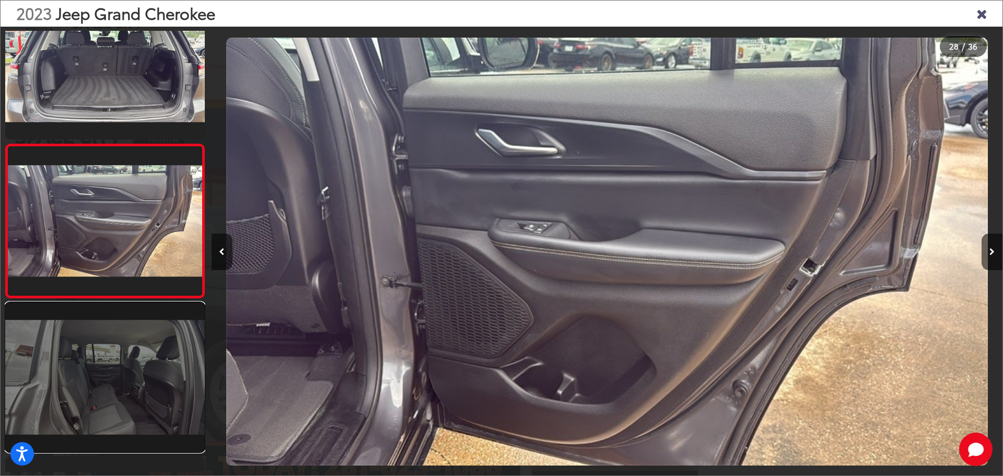
click at [119, 394] on link at bounding box center [105, 376] width 200 height 149
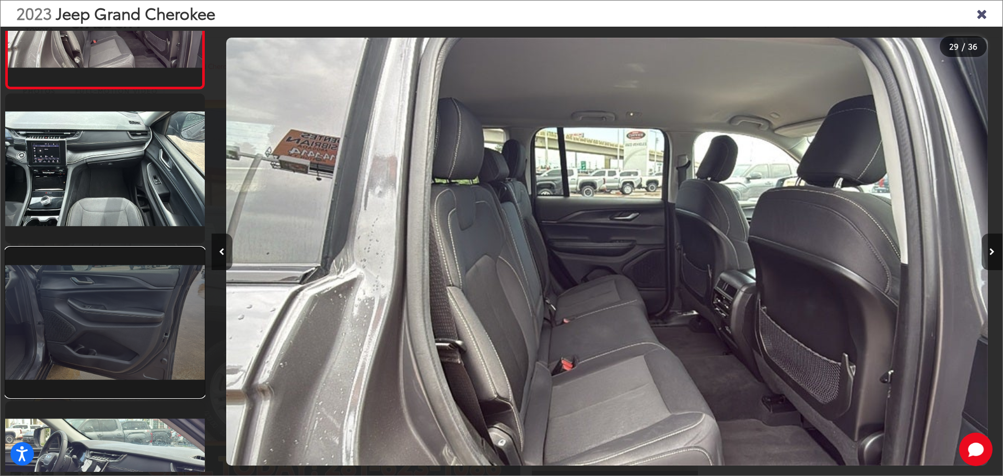
drag, startPoint x: 119, startPoint y: 342, endPoint x: 124, endPoint y: 339, distance: 5.4
click at [120, 341] on link at bounding box center [105, 322] width 200 height 149
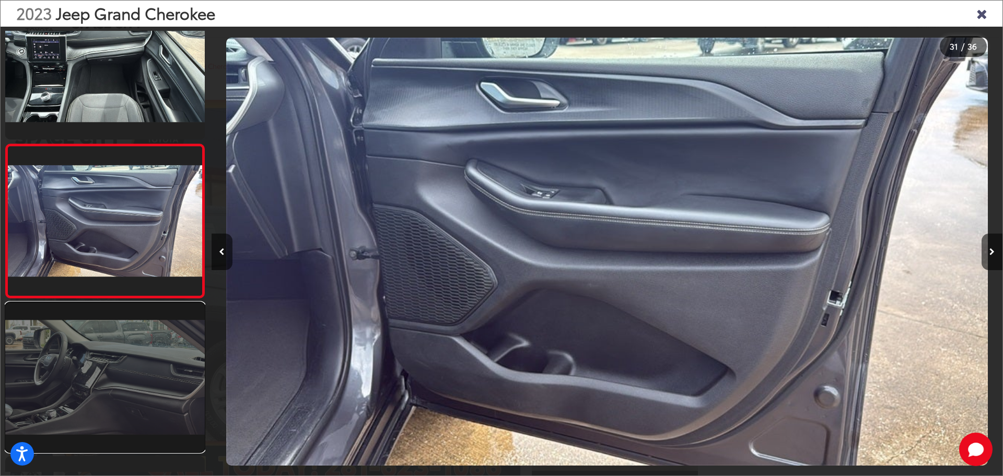
click at [130, 361] on link at bounding box center [105, 376] width 200 height 149
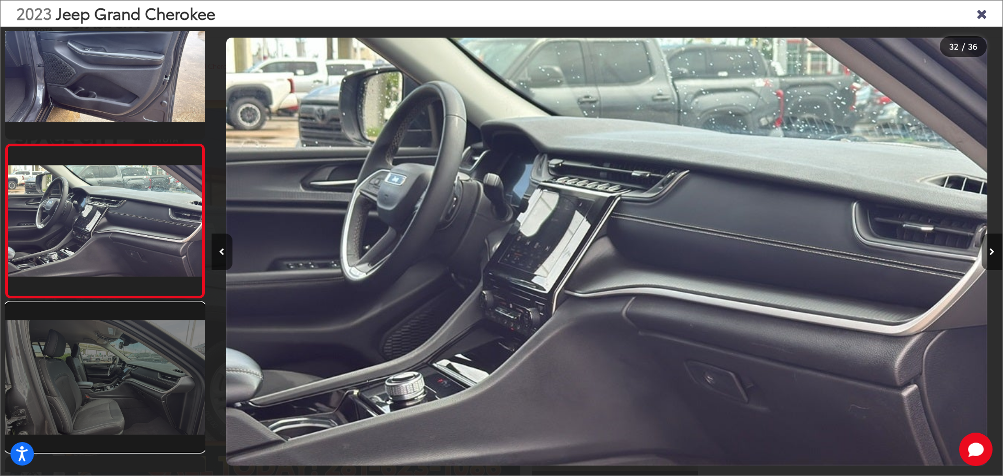
click at [114, 372] on link at bounding box center [105, 376] width 200 height 149
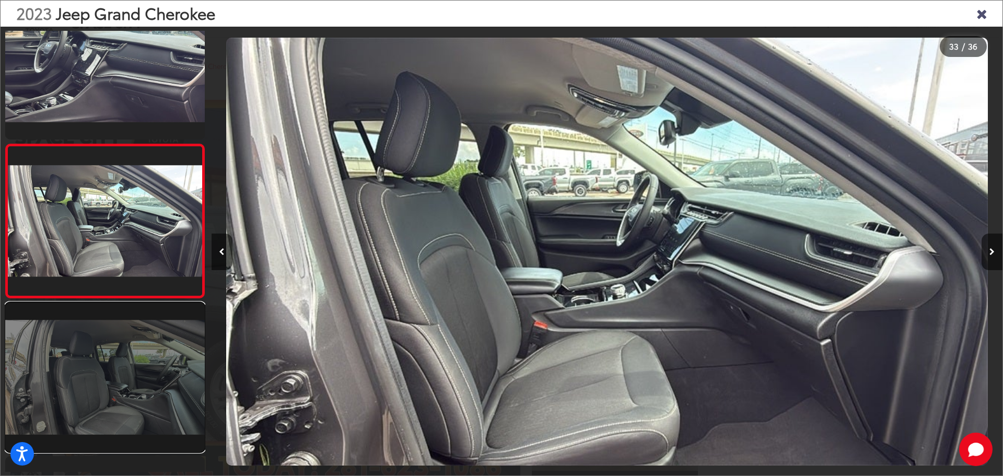
click at [113, 388] on link at bounding box center [105, 376] width 200 height 149
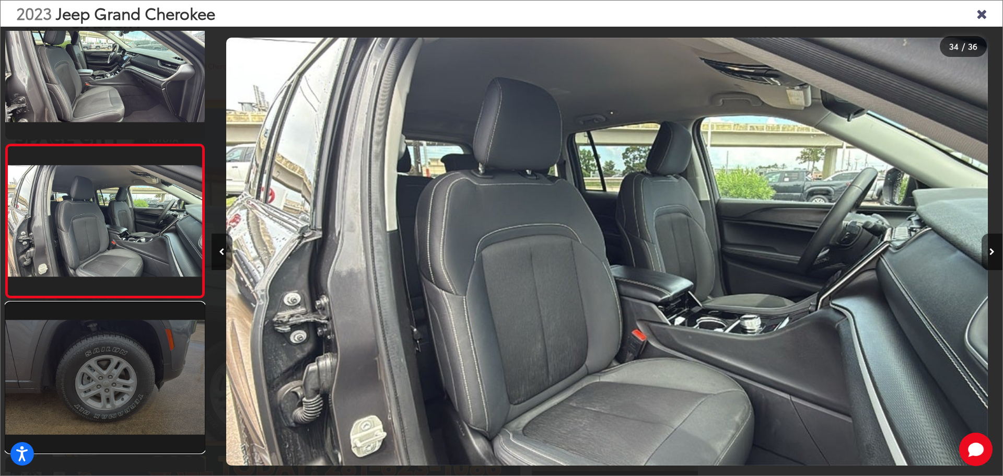
click at [123, 402] on link at bounding box center [105, 376] width 200 height 149
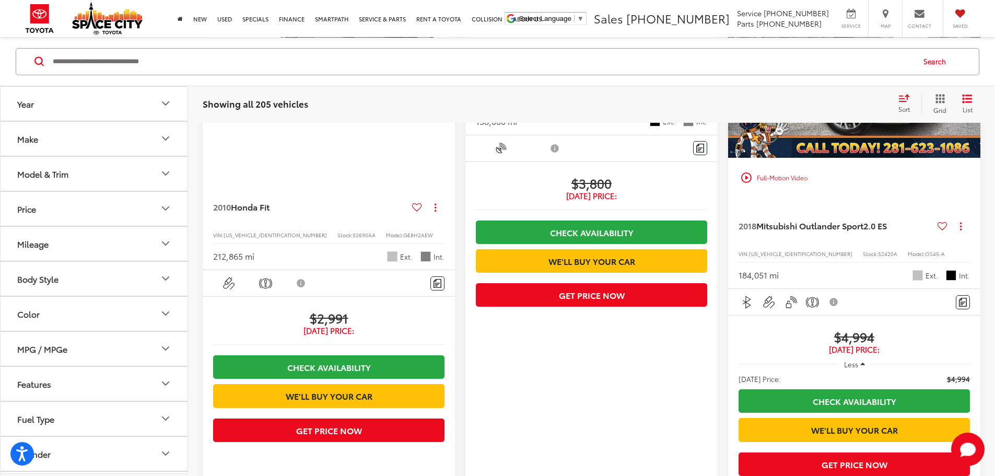
scroll to position [313, 0]
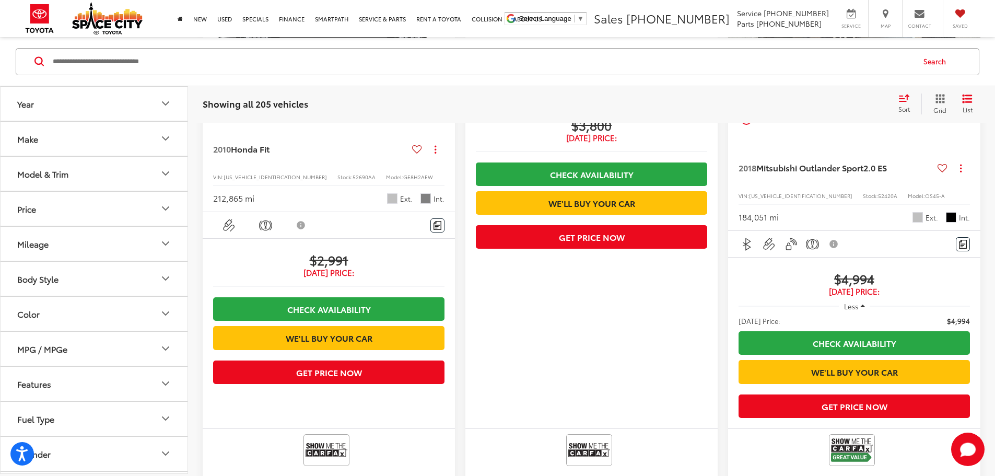
click at [70, 144] on button "Make" at bounding box center [95, 138] width 188 height 34
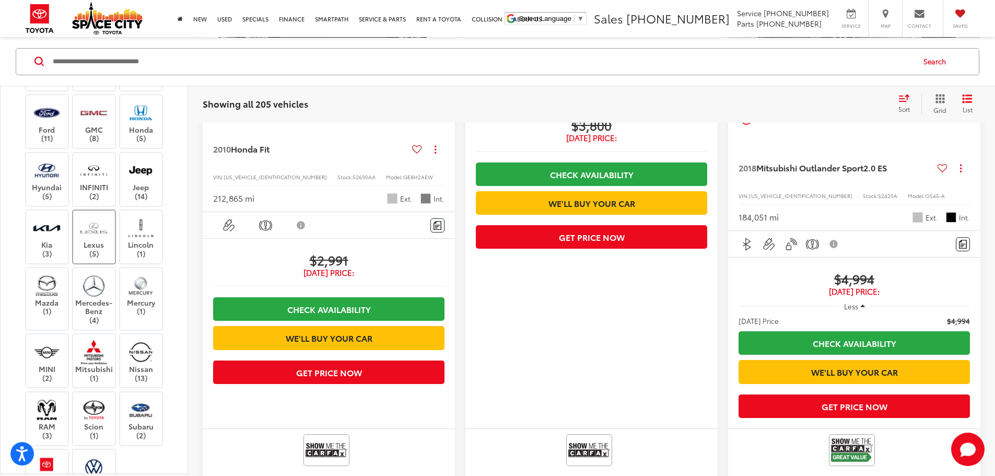
scroll to position [104, 0]
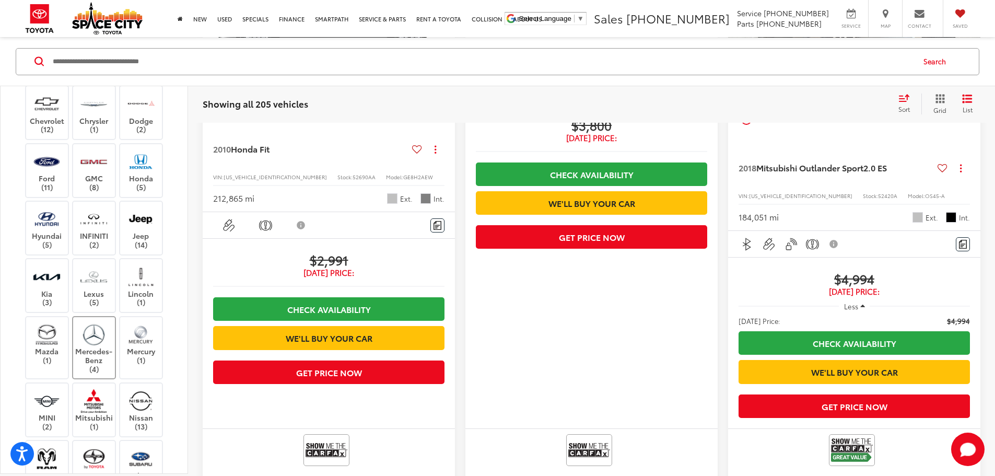
click at [89, 373] on label "Mercedes-Benz (4)" at bounding box center [94, 347] width 42 height 51
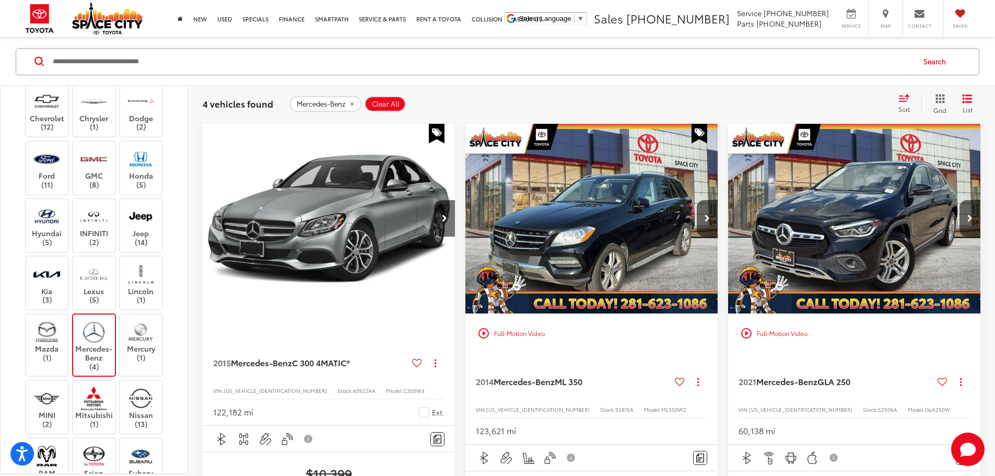
scroll to position [104, 0]
click at [166, 432] on div "Audi (1) BMW (3) Cadillac (2) Chevrolet (12) Chrysler (1) Dodge (2) Ford (11) G…" at bounding box center [94, 302] width 162 height 503
drag, startPoint x: 136, startPoint y: 430, endPoint x: 129, endPoint y: 430, distance: 7.3
click at [136, 413] on img at bounding box center [140, 400] width 29 height 25
click at [104, 373] on label "Mercedes-Benz (4)" at bounding box center [94, 347] width 42 height 51
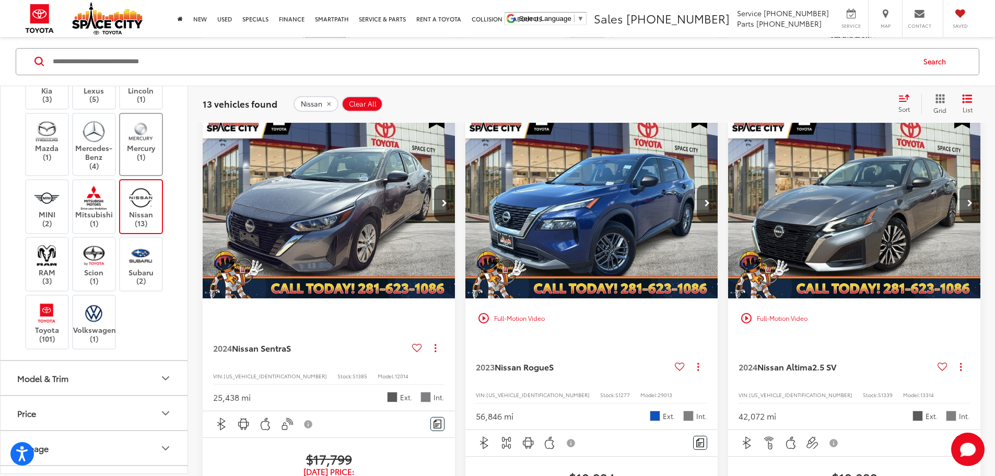
scroll to position [313, 0]
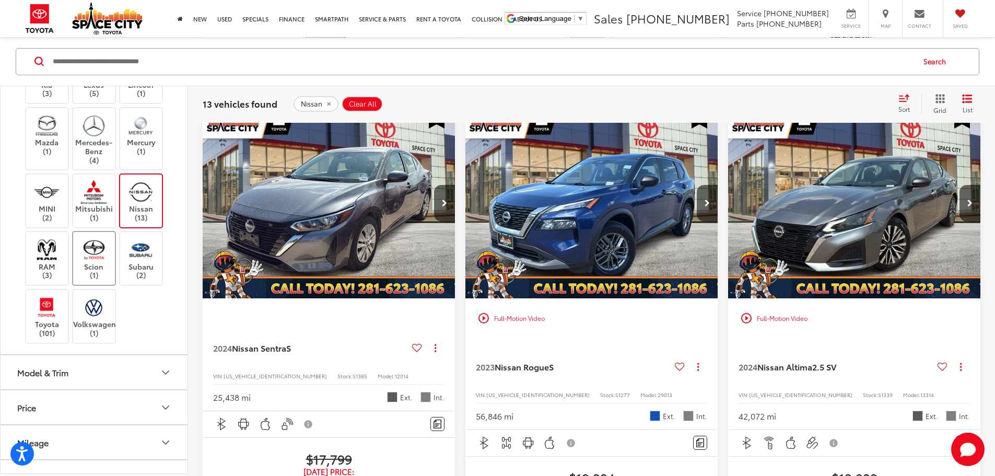
click at [83, 262] on img at bounding box center [93, 249] width 29 height 25
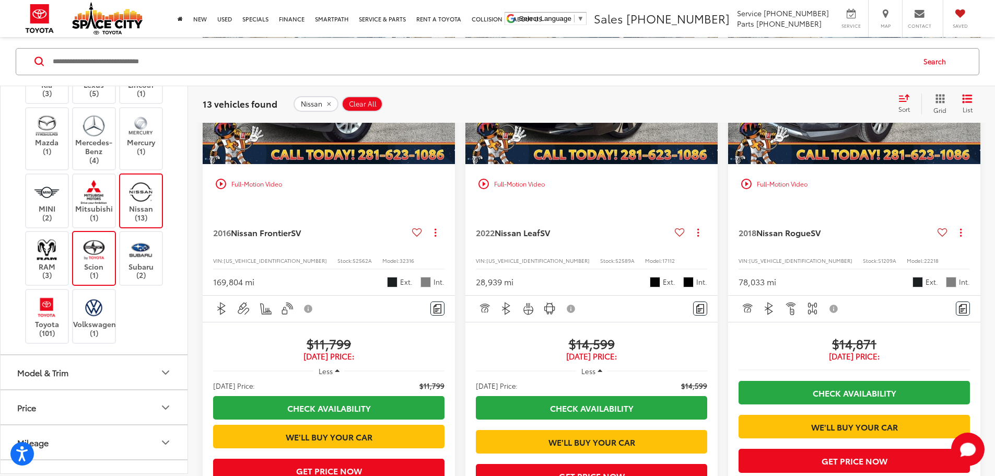
click at [146, 221] on label "Nissan (13)" at bounding box center [141, 200] width 42 height 42
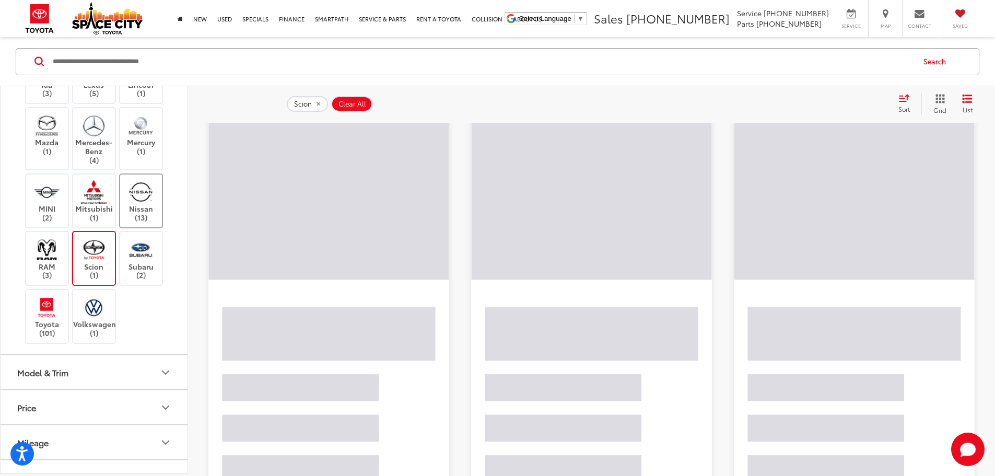
scroll to position [100, 0]
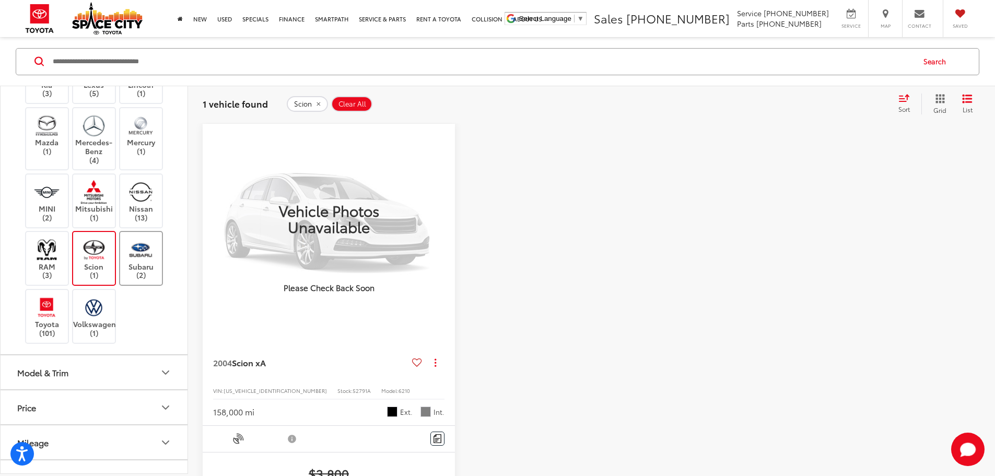
click at [132, 262] on img at bounding box center [140, 249] width 29 height 25
click at [97, 262] on img at bounding box center [93, 249] width 29 height 25
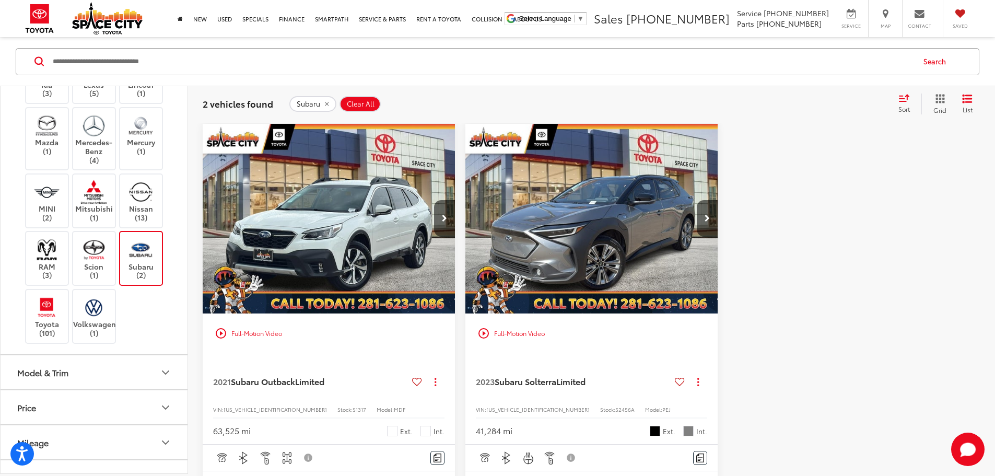
click at [276, 235] on img "2021 Subaru Outback Limited 0" at bounding box center [329, 219] width 254 height 191
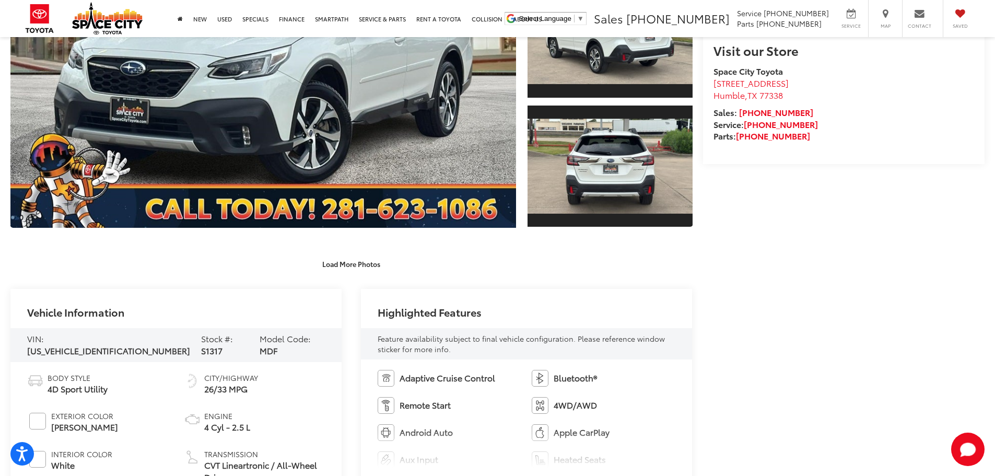
scroll to position [209, 0]
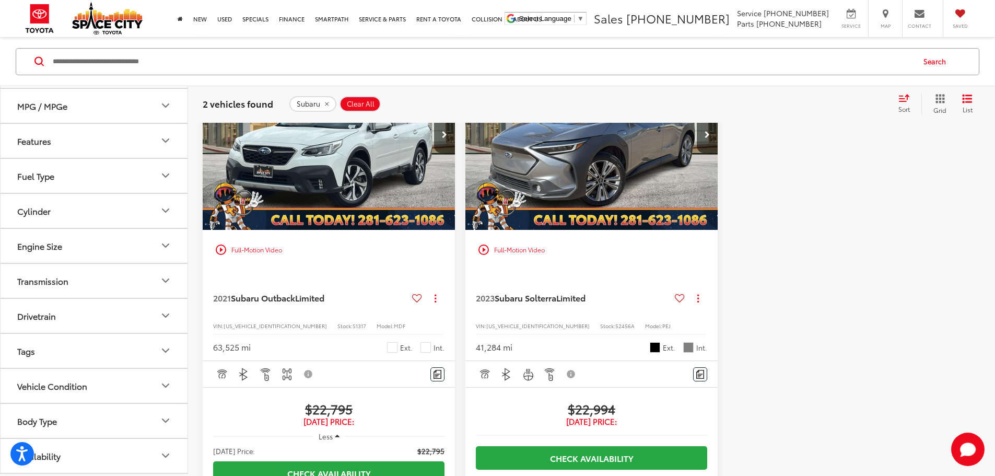
scroll to position [313, 0]
